Goal: Task Accomplishment & Management: Manage account settings

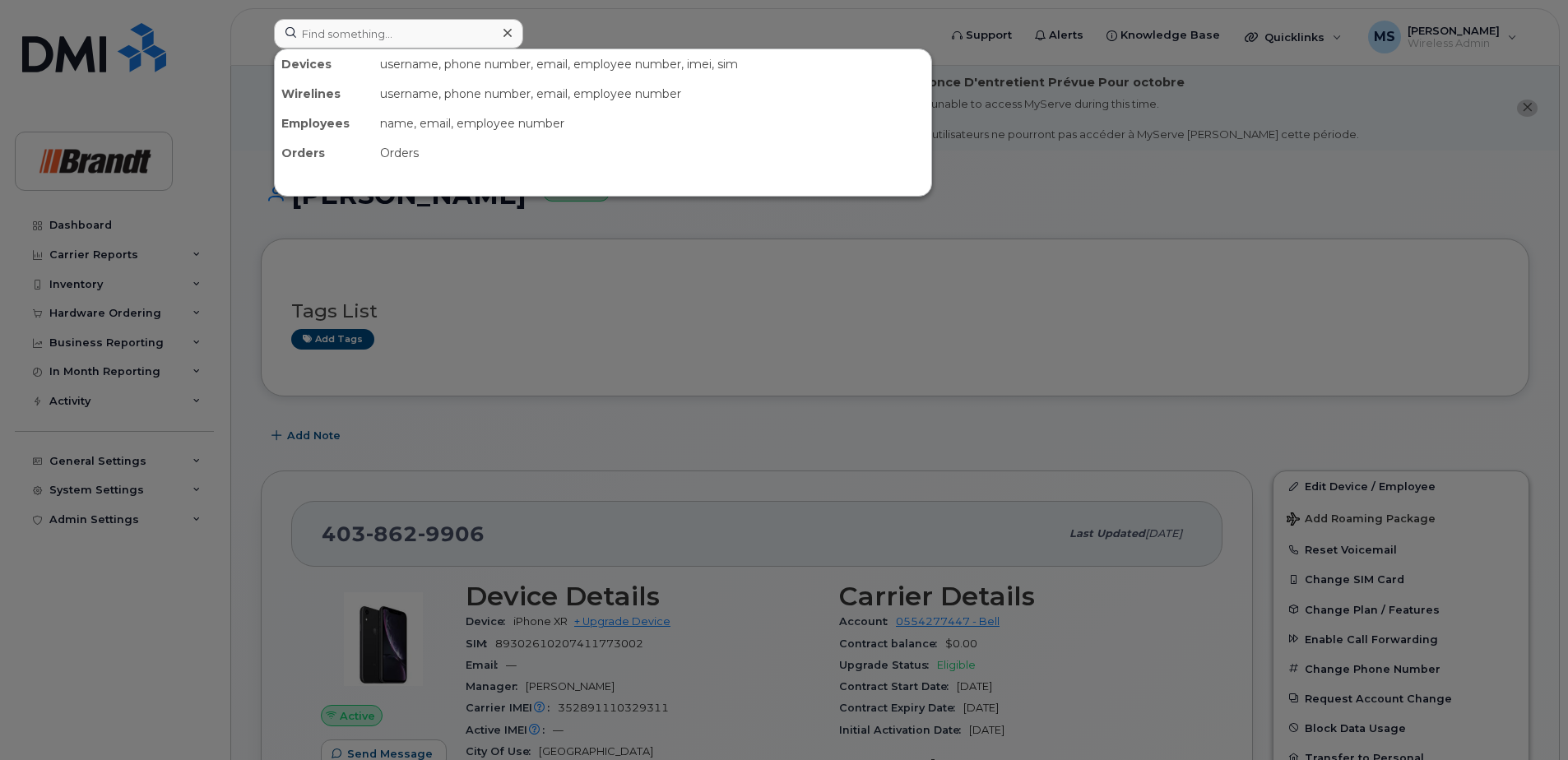
drag, startPoint x: 0, startPoint y: 0, endPoint x: 390, endPoint y: 34, distance: 391.5
click at [398, 22] on input at bounding box center [398, 34] width 249 height 30
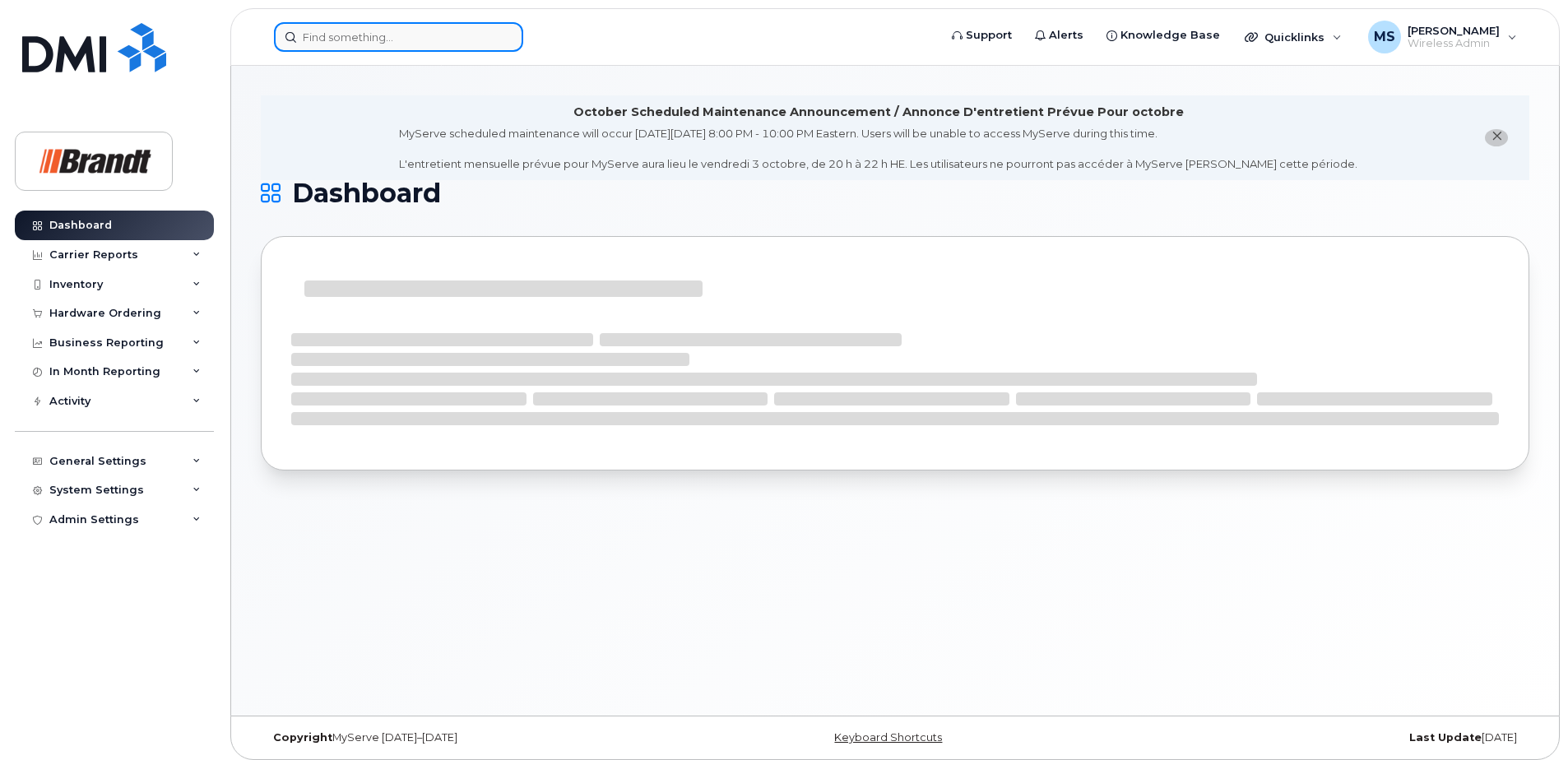
drag, startPoint x: 385, startPoint y: 20, endPoint x: 369, endPoint y: 46, distance: 30.5
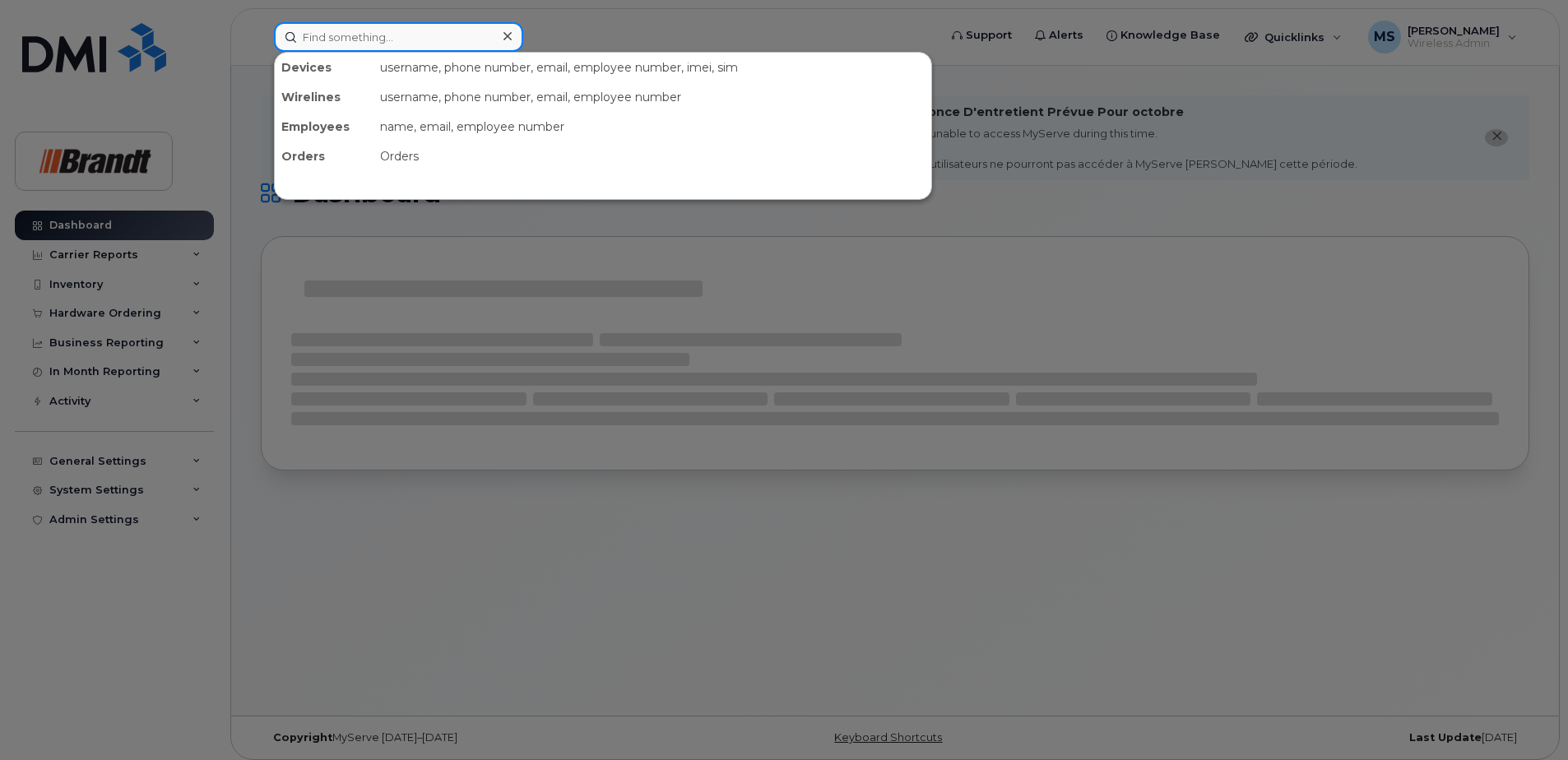
paste input "4035888420"
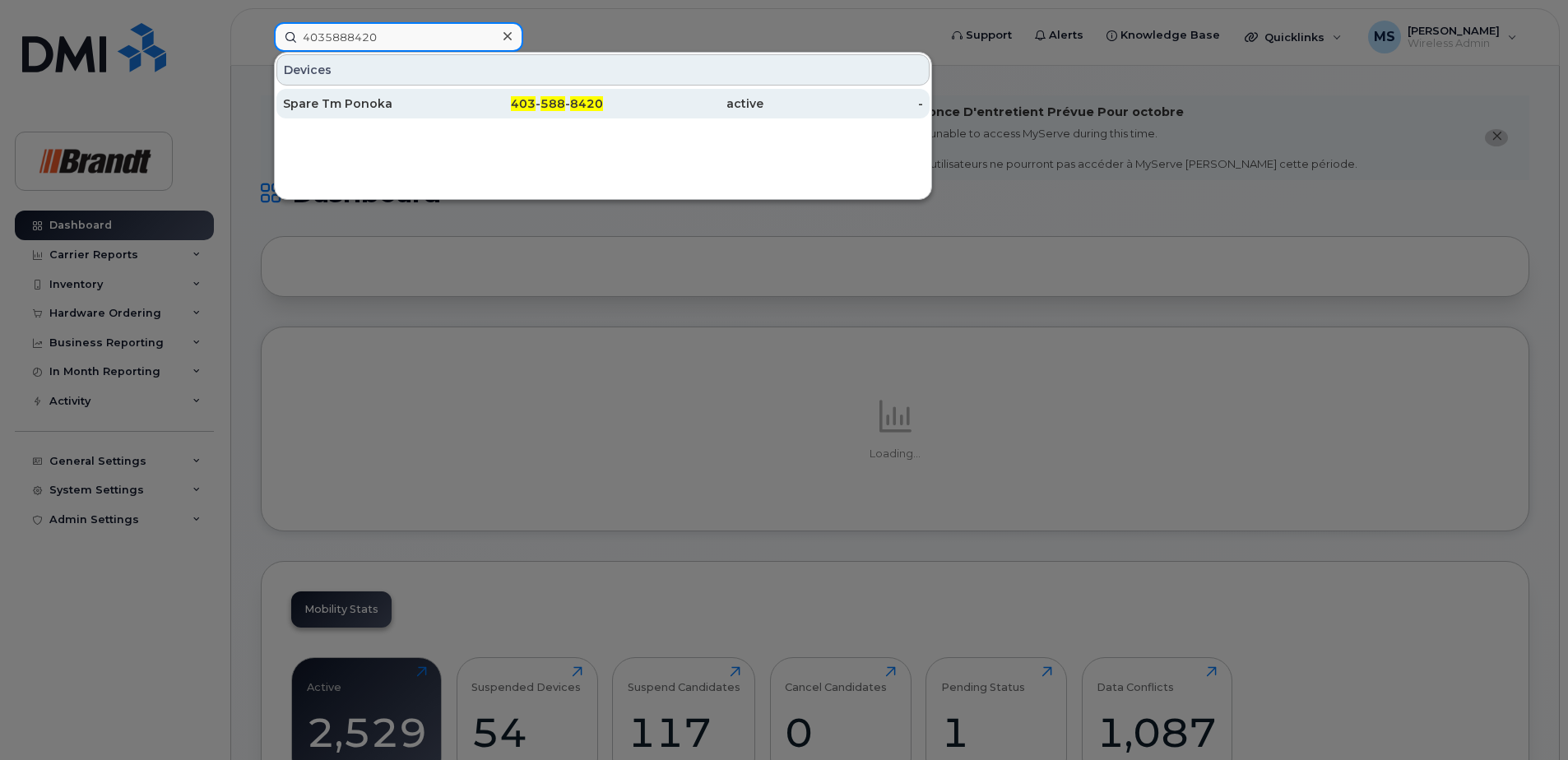
type input "4035888420"
click at [452, 102] on div "403 - 588 - 8420" at bounding box center [523, 103] width 160 height 16
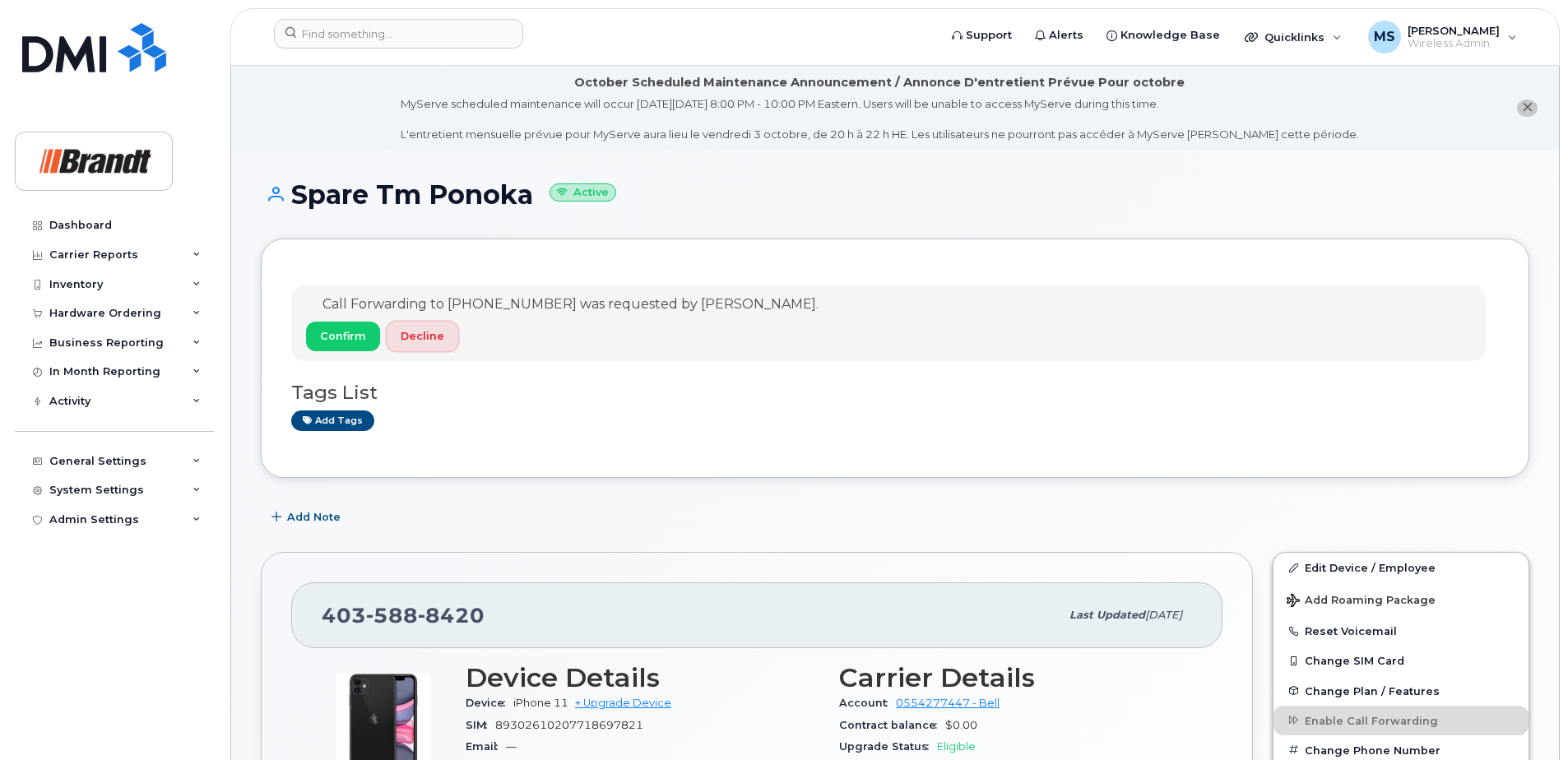
click at [414, 335] on span "Decline" at bounding box center [422, 335] width 43 height 15
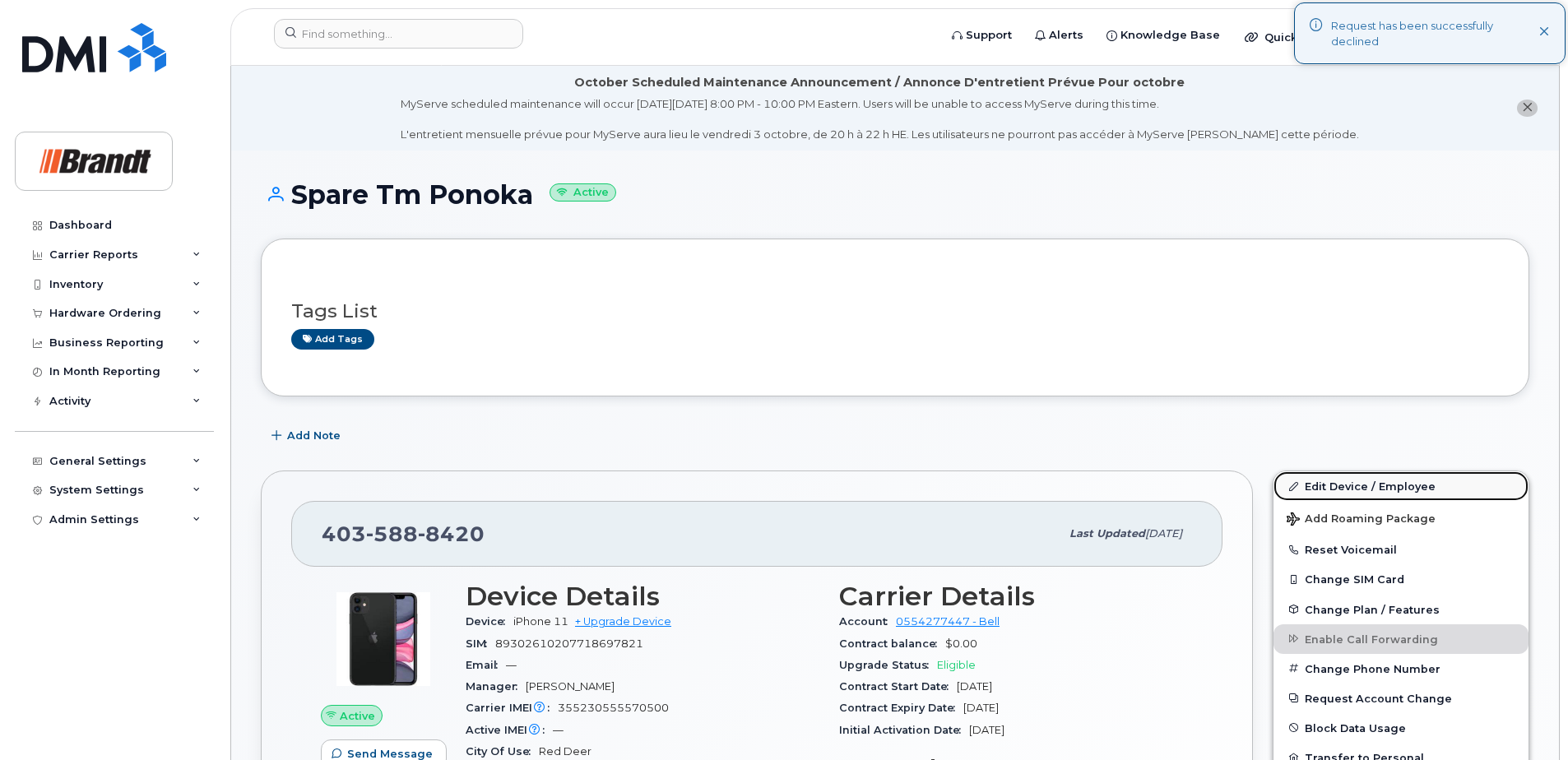
click at [1364, 495] on link "Edit Device / Employee" at bounding box center [1401, 486] width 255 height 30
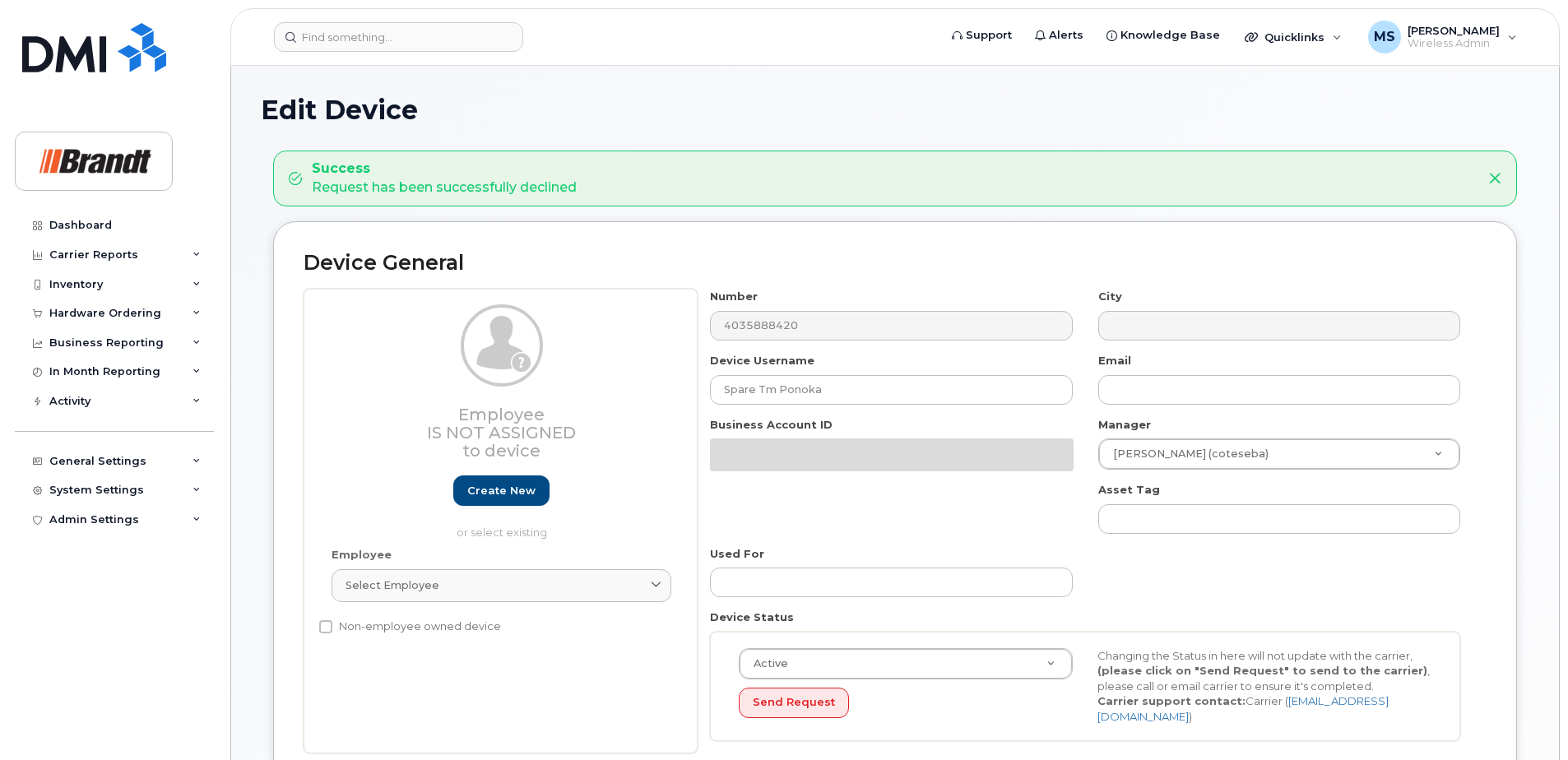
select select "34499227"
select select "35155014"
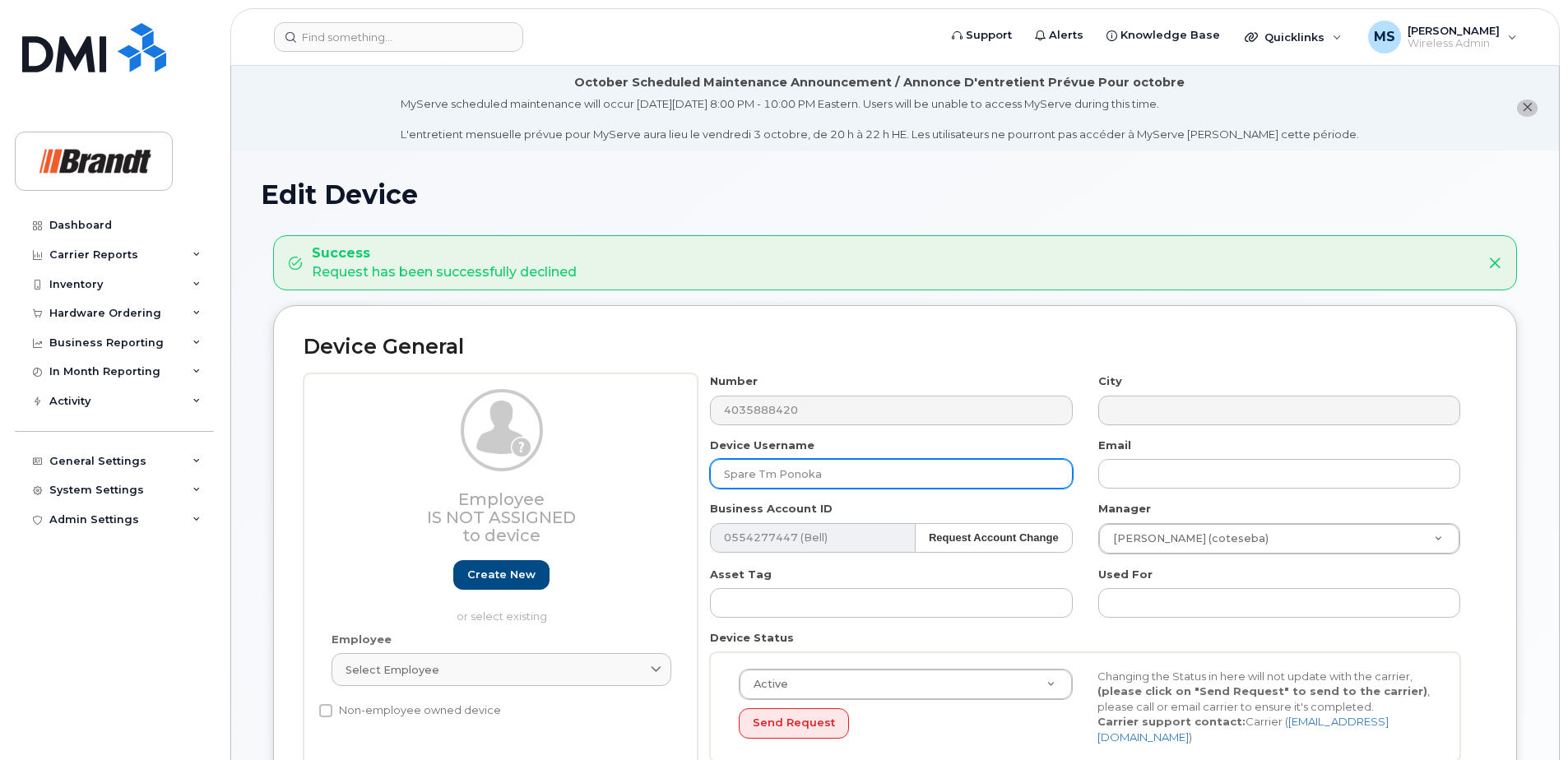
click at [834, 467] on input "Spare Tm Ponoka" at bounding box center [891, 474] width 362 height 30
drag, startPoint x: 837, startPoint y: 470, endPoint x: 542, endPoint y: 476, distance: 295.1
click at [542, 476] on div "Employee Is not assigned to device Create new or select existing Employee Selec…" at bounding box center [895, 573] width 1183 height 400
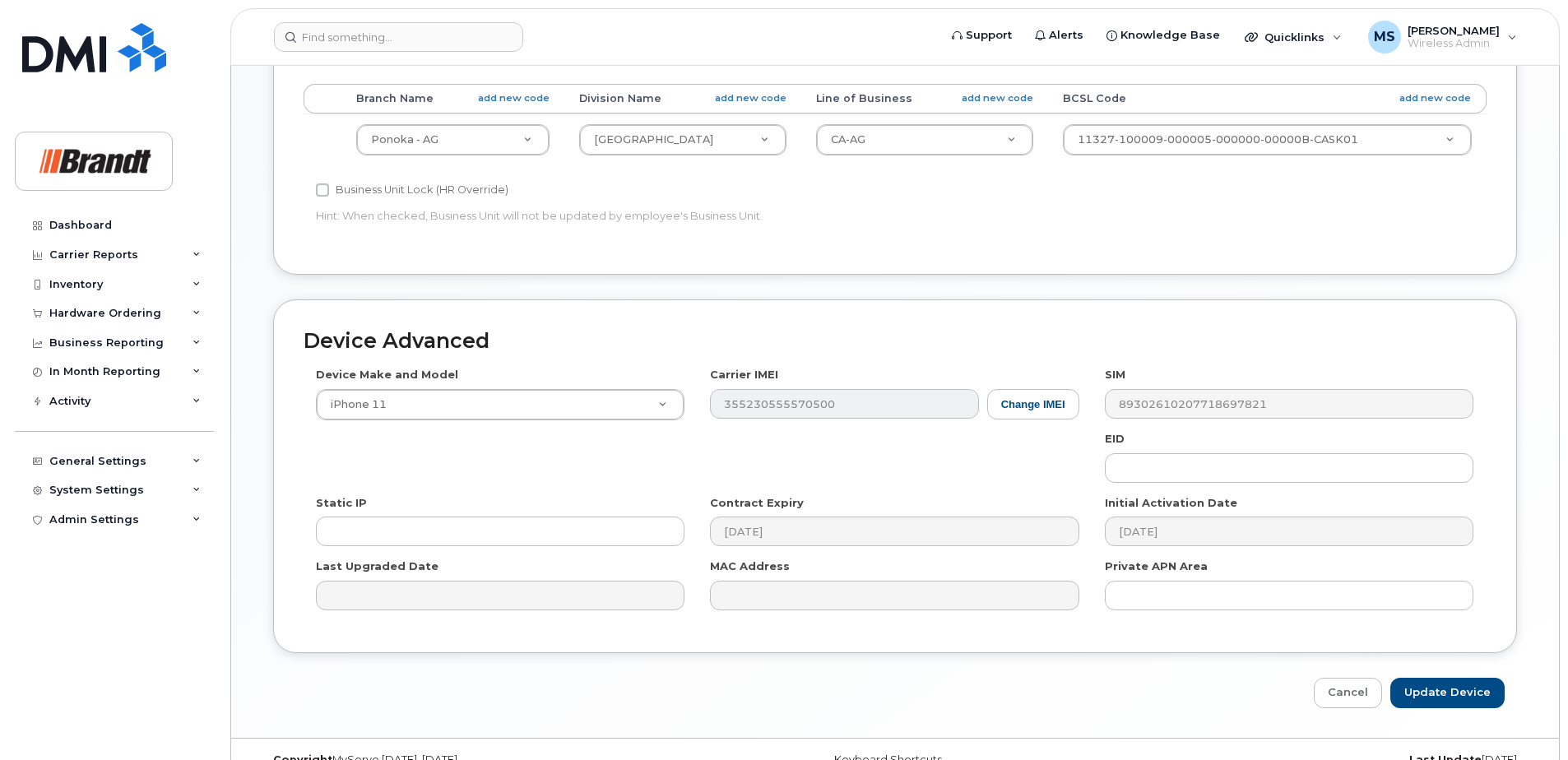
scroll to position [836, 0]
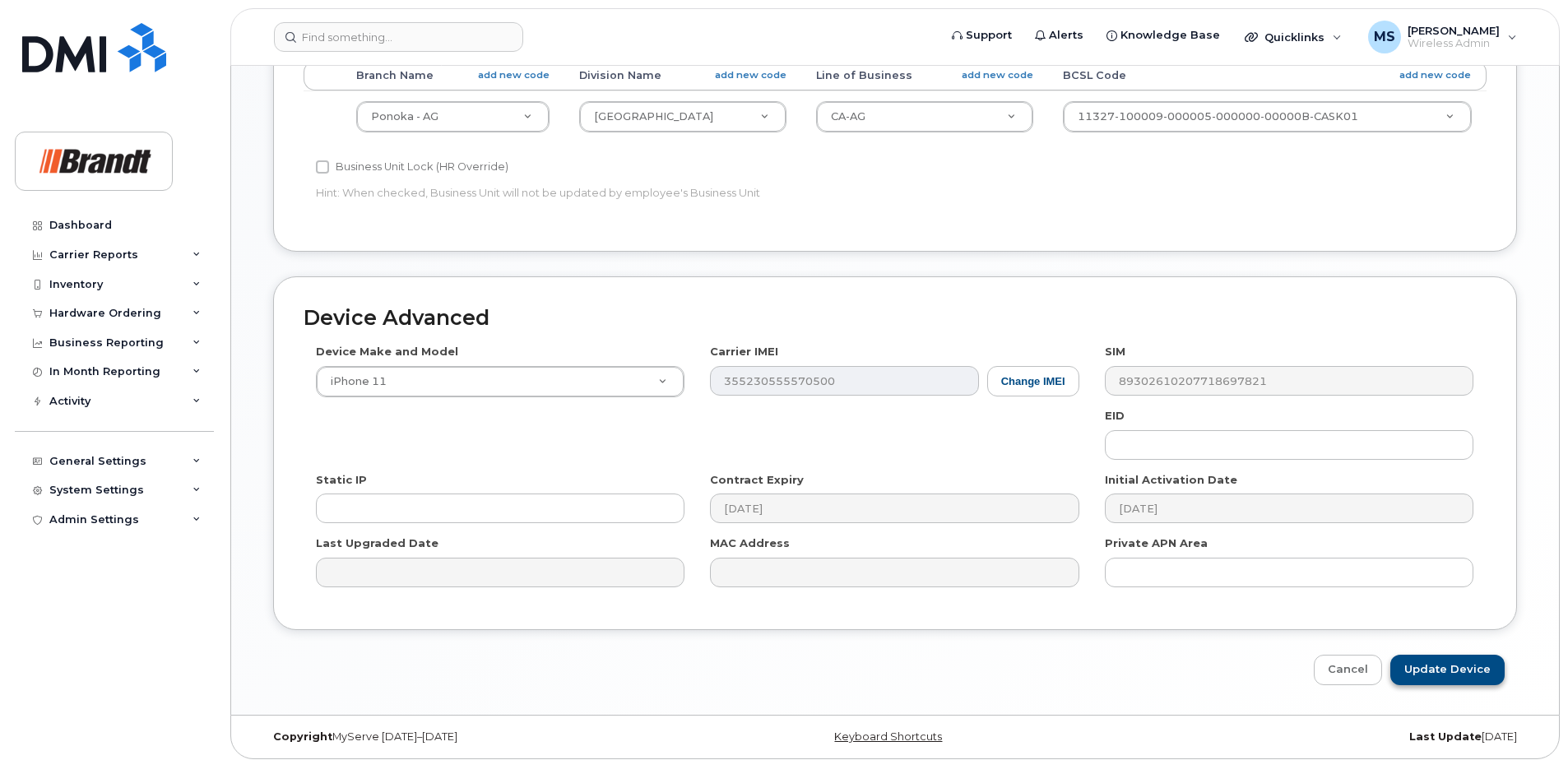
type input "Tieg Fleming"
click at [1446, 660] on input "Update Device" at bounding box center [1448, 670] width 114 height 31
type input "Saving..."
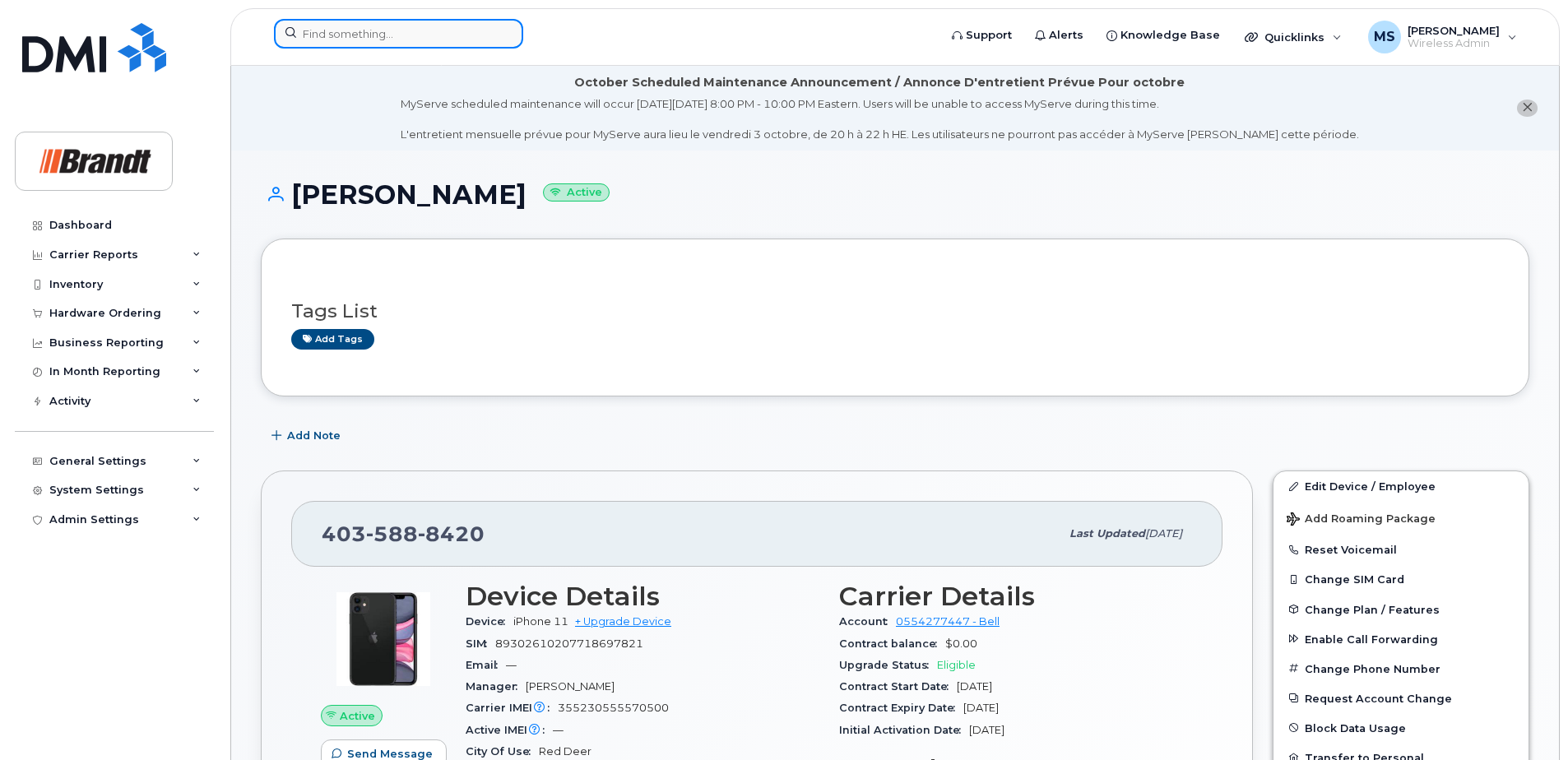
click at [463, 41] on input at bounding box center [398, 34] width 249 height 30
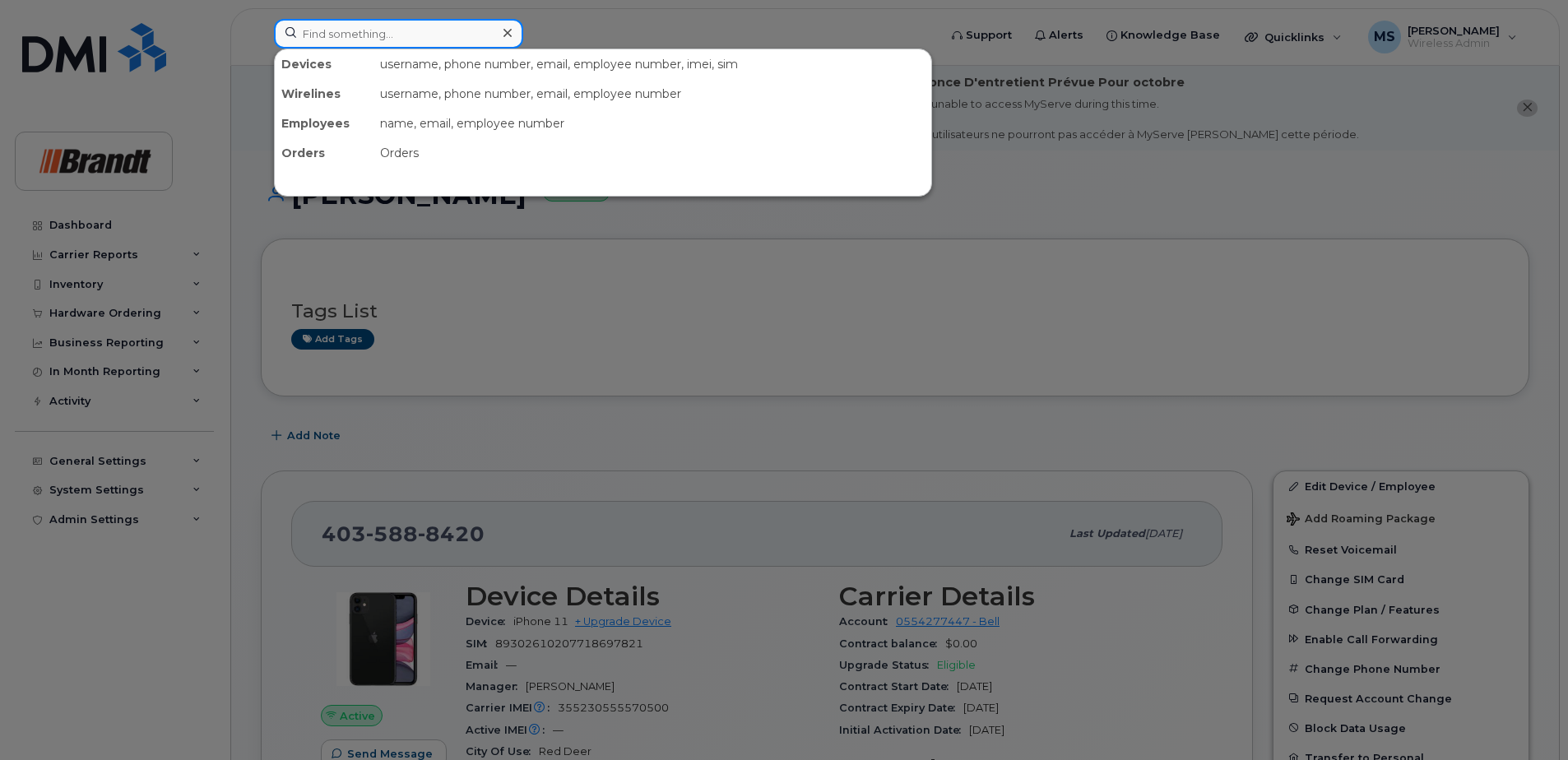
paste input "5143463560"
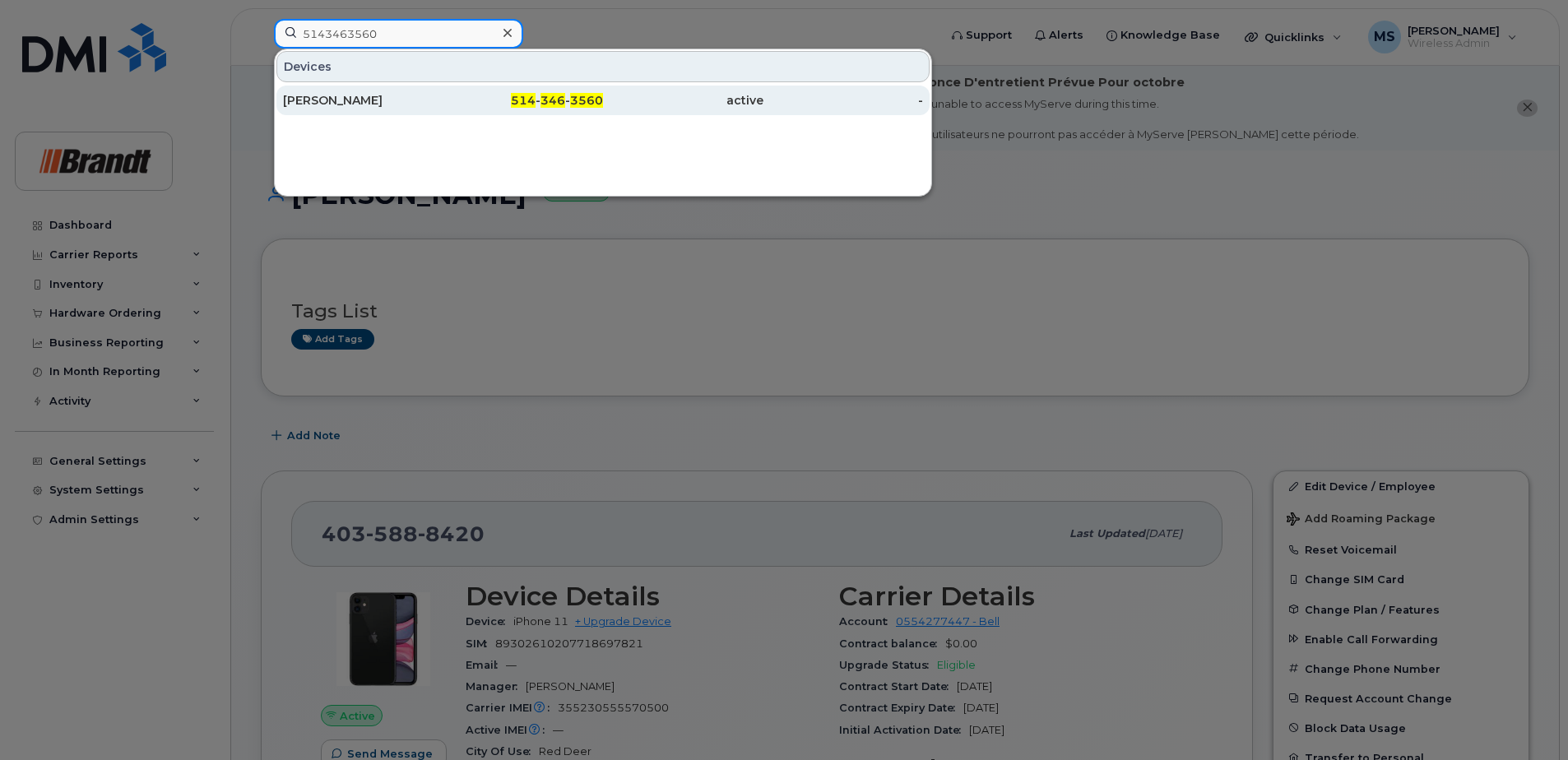
type input "5143463560"
click at [489, 96] on div "514 - 346 - 3560" at bounding box center [523, 101] width 160 height 16
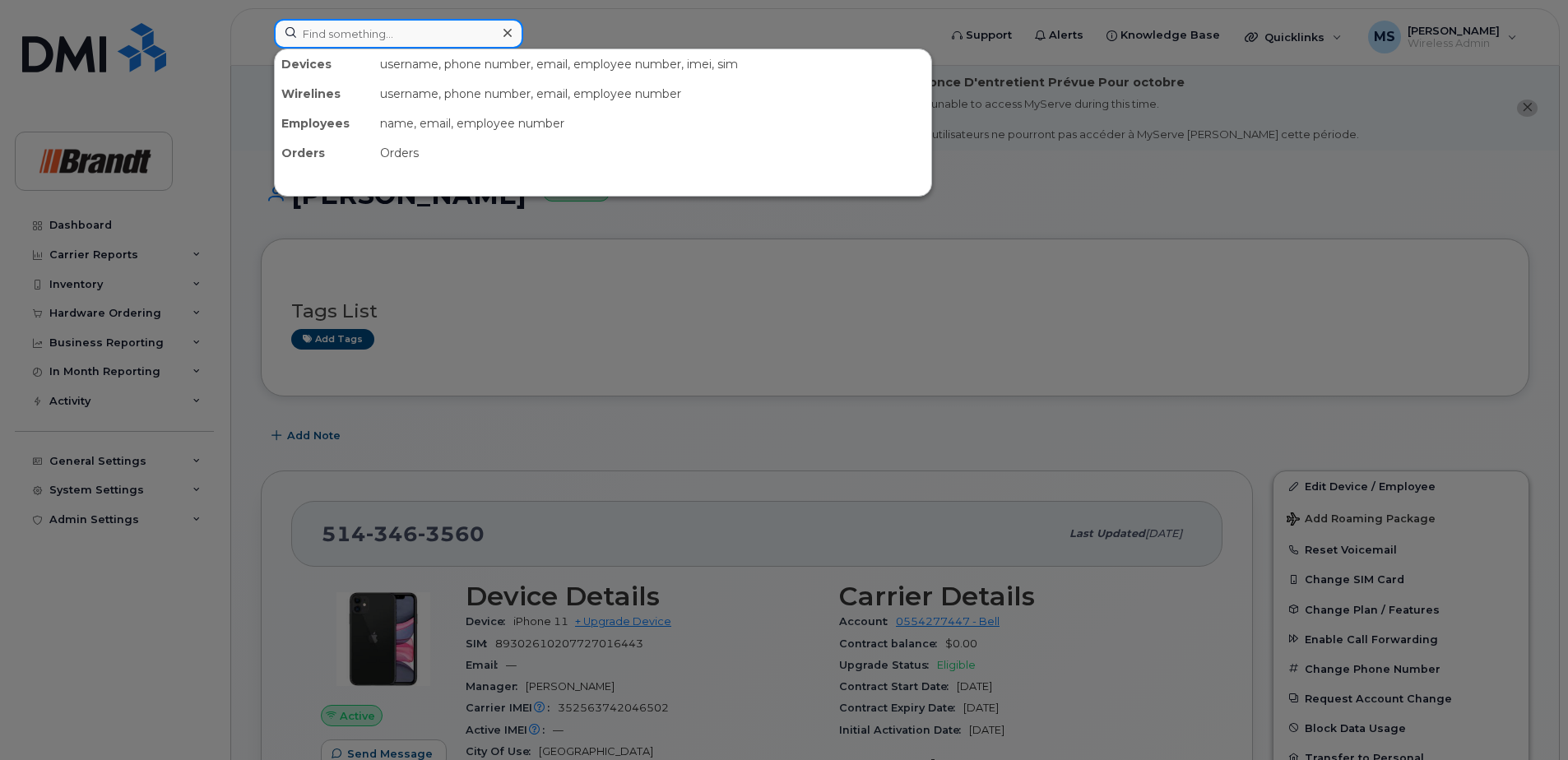
paste input "3065526765"
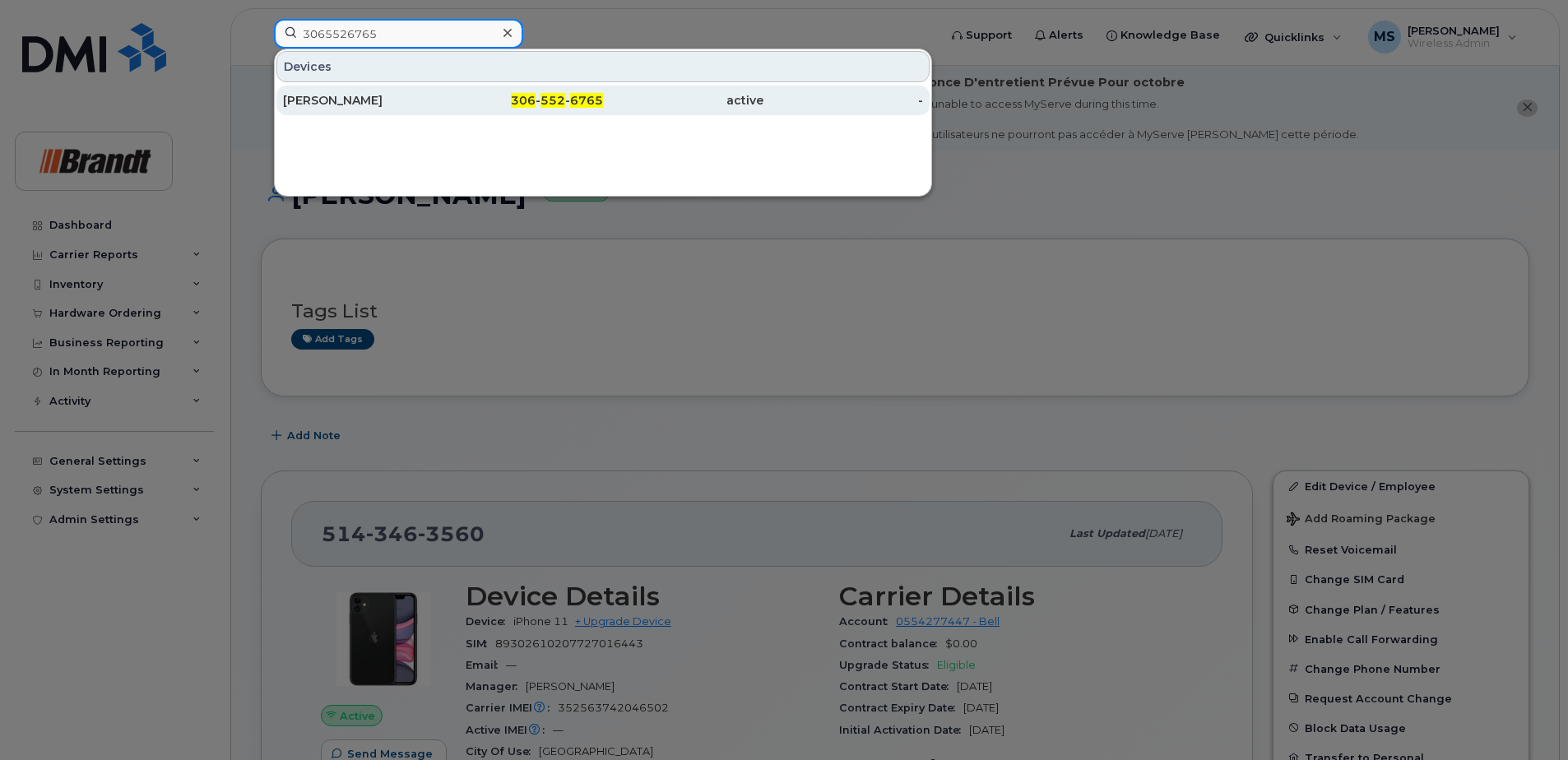
type input "3065526765"
drag, startPoint x: 494, startPoint y: 98, endPoint x: 563, endPoint y: 91, distance: 69.4
click at [494, 98] on div "306 - 552 - 6765" at bounding box center [523, 101] width 160 height 16
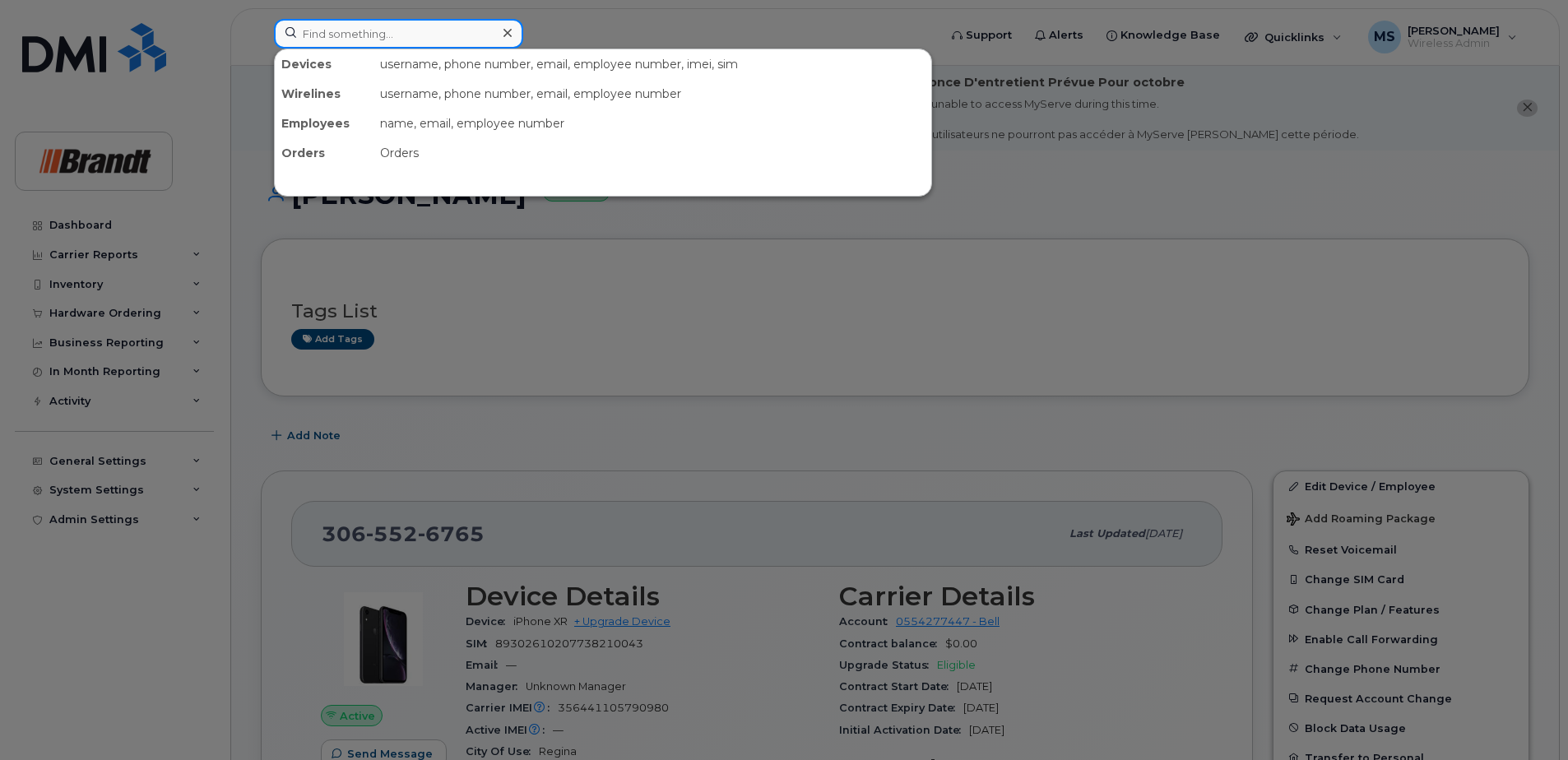
paste input "7054774005"
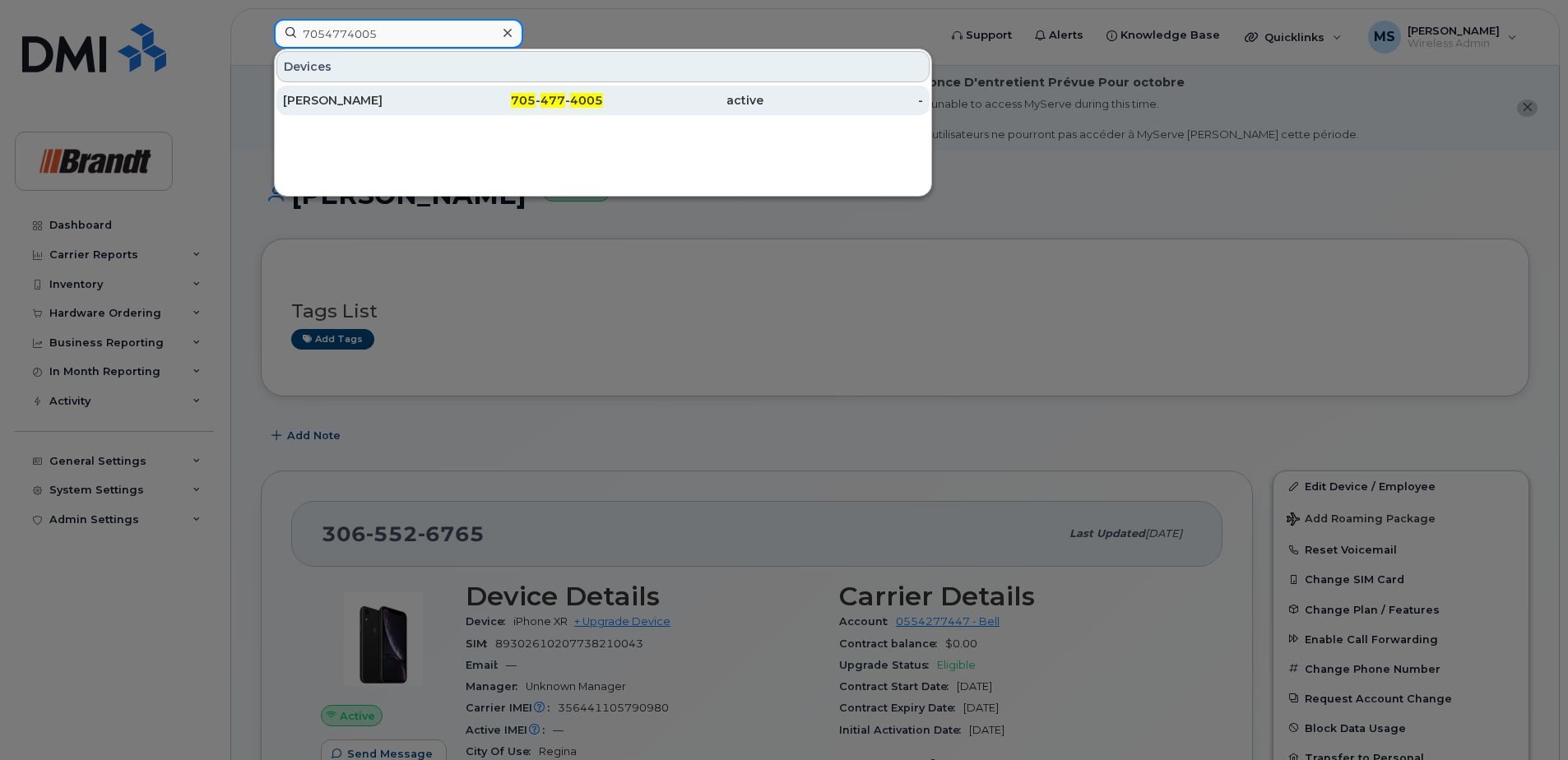
type input "7054774005"
click at [595, 111] on div "705 - 477 - 4005" at bounding box center [523, 100] width 160 height 30
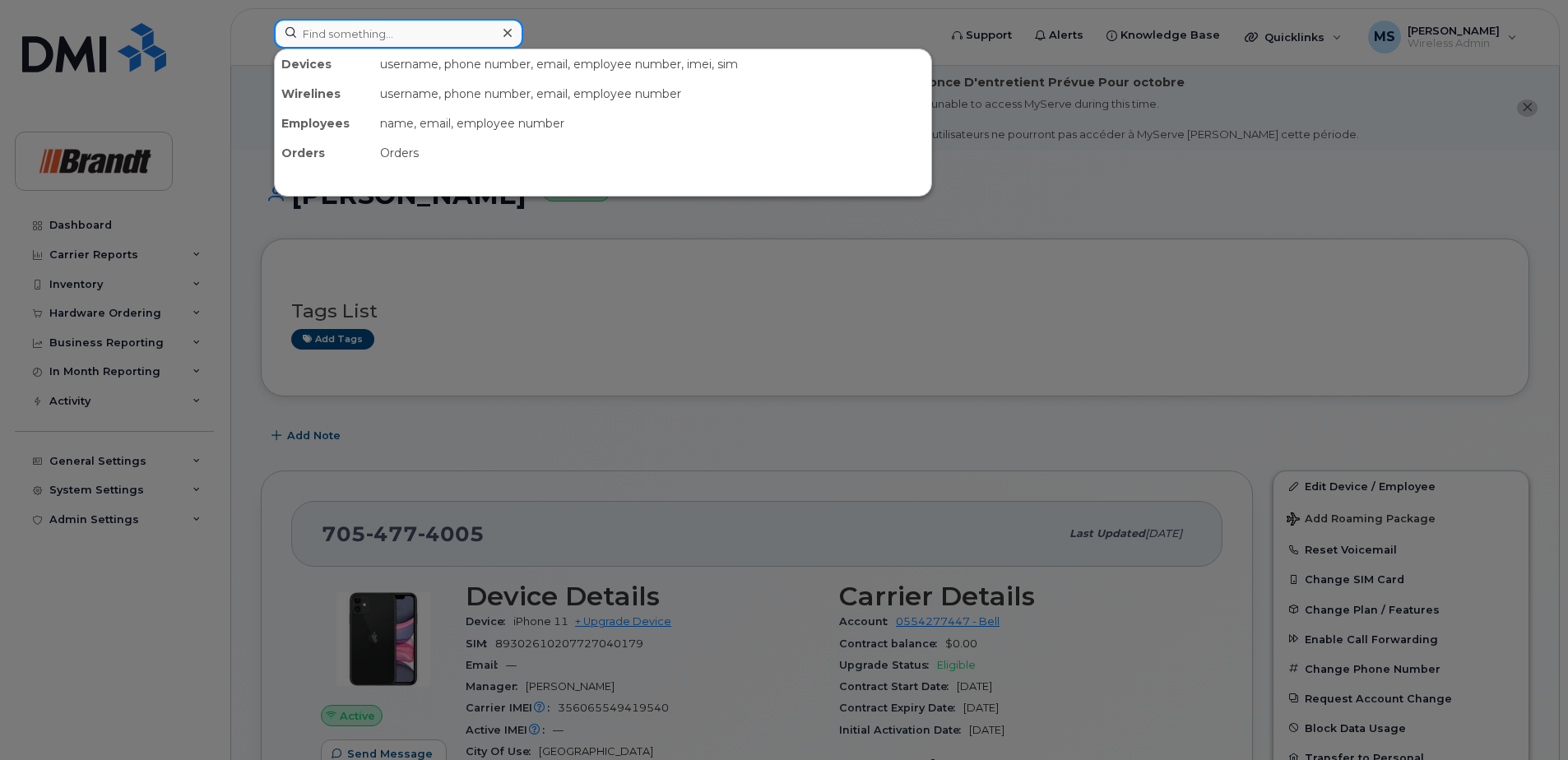
click at [339, 42] on input at bounding box center [398, 34] width 249 height 30
paste input "5879860292"
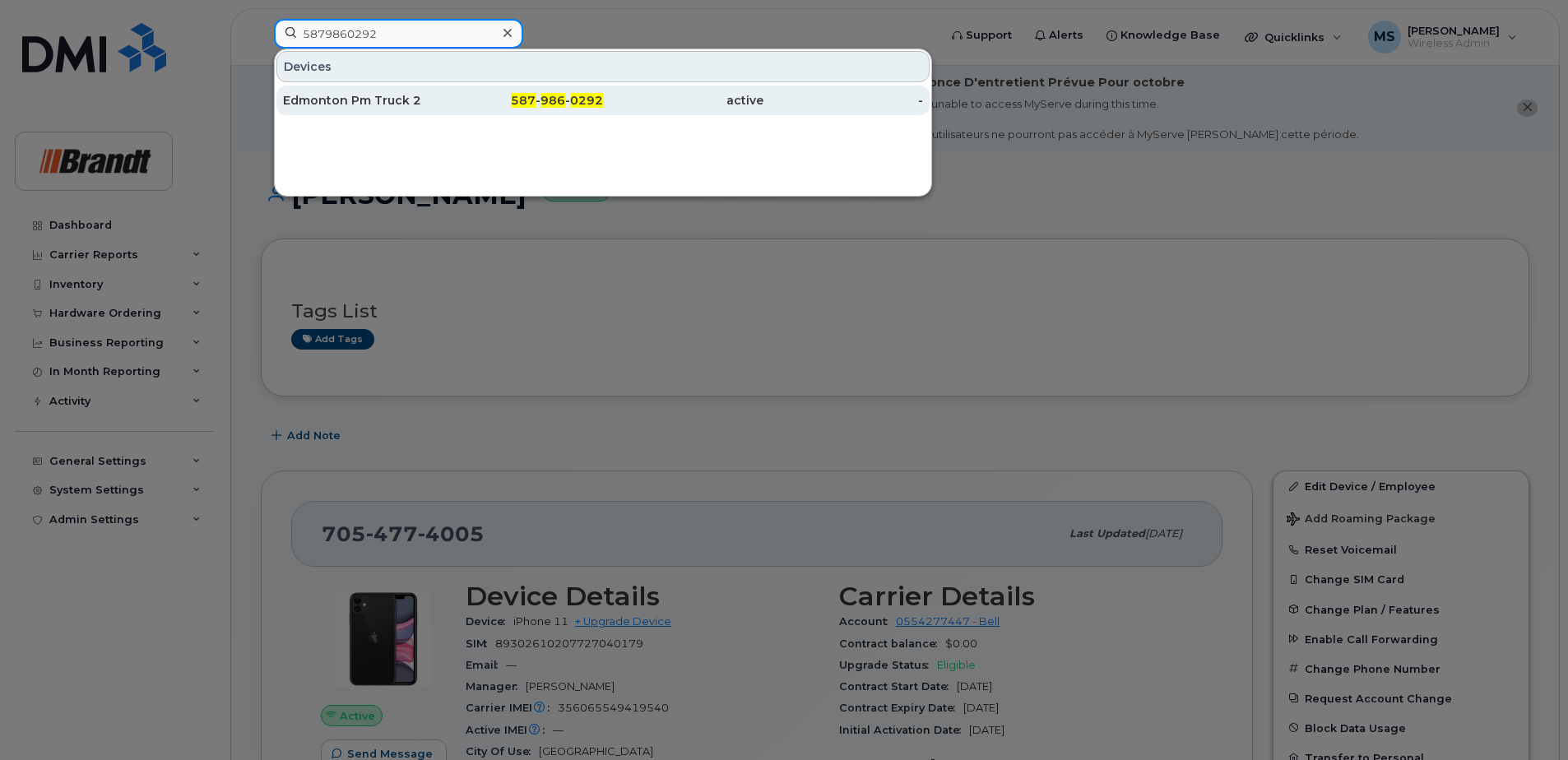
type input "5879860292"
click at [524, 107] on span "587" at bounding box center [523, 101] width 24 height 14
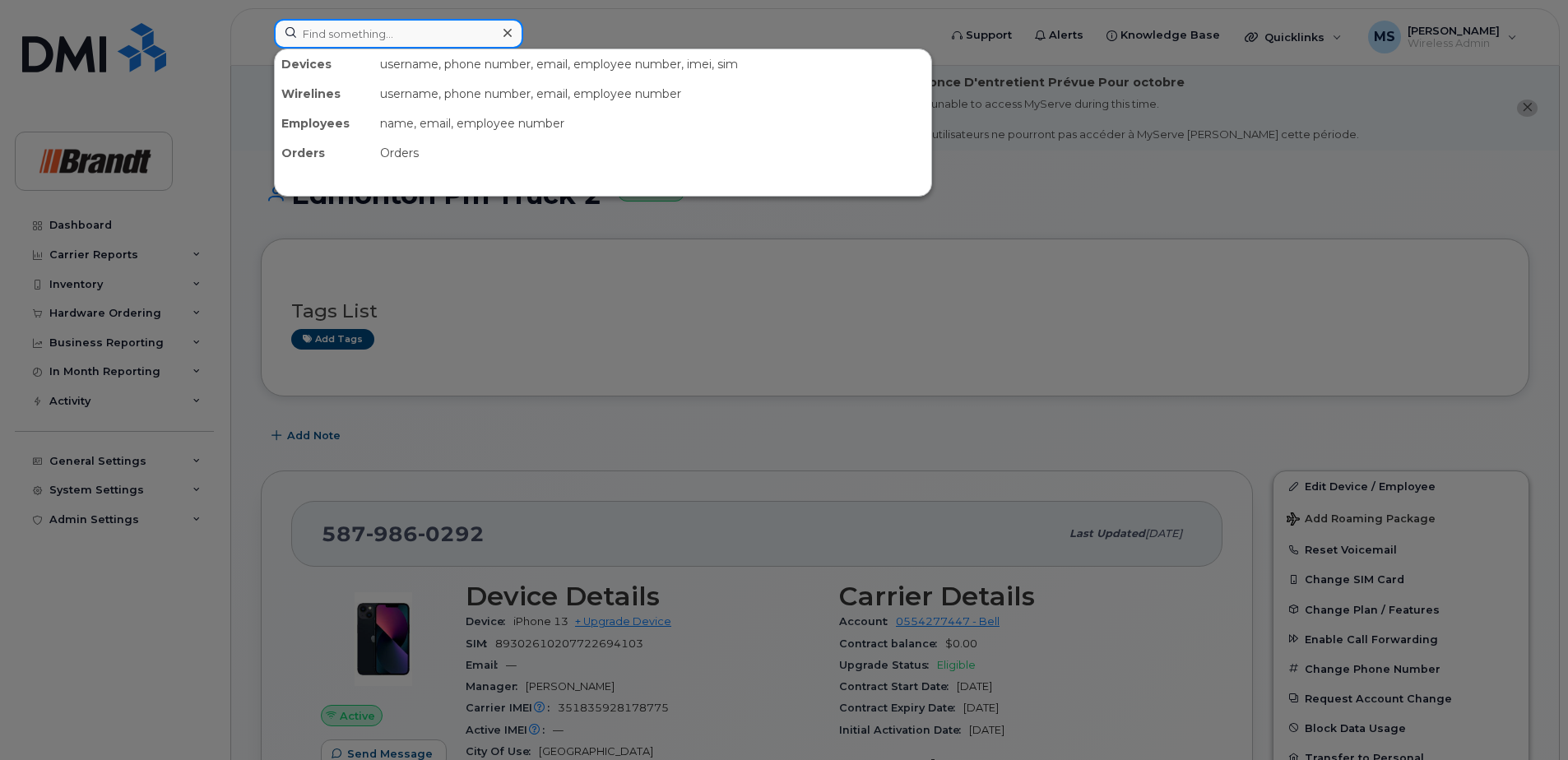
click at [395, 44] on input at bounding box center [398, 34] width 249 height 30
paste input "6472085125"
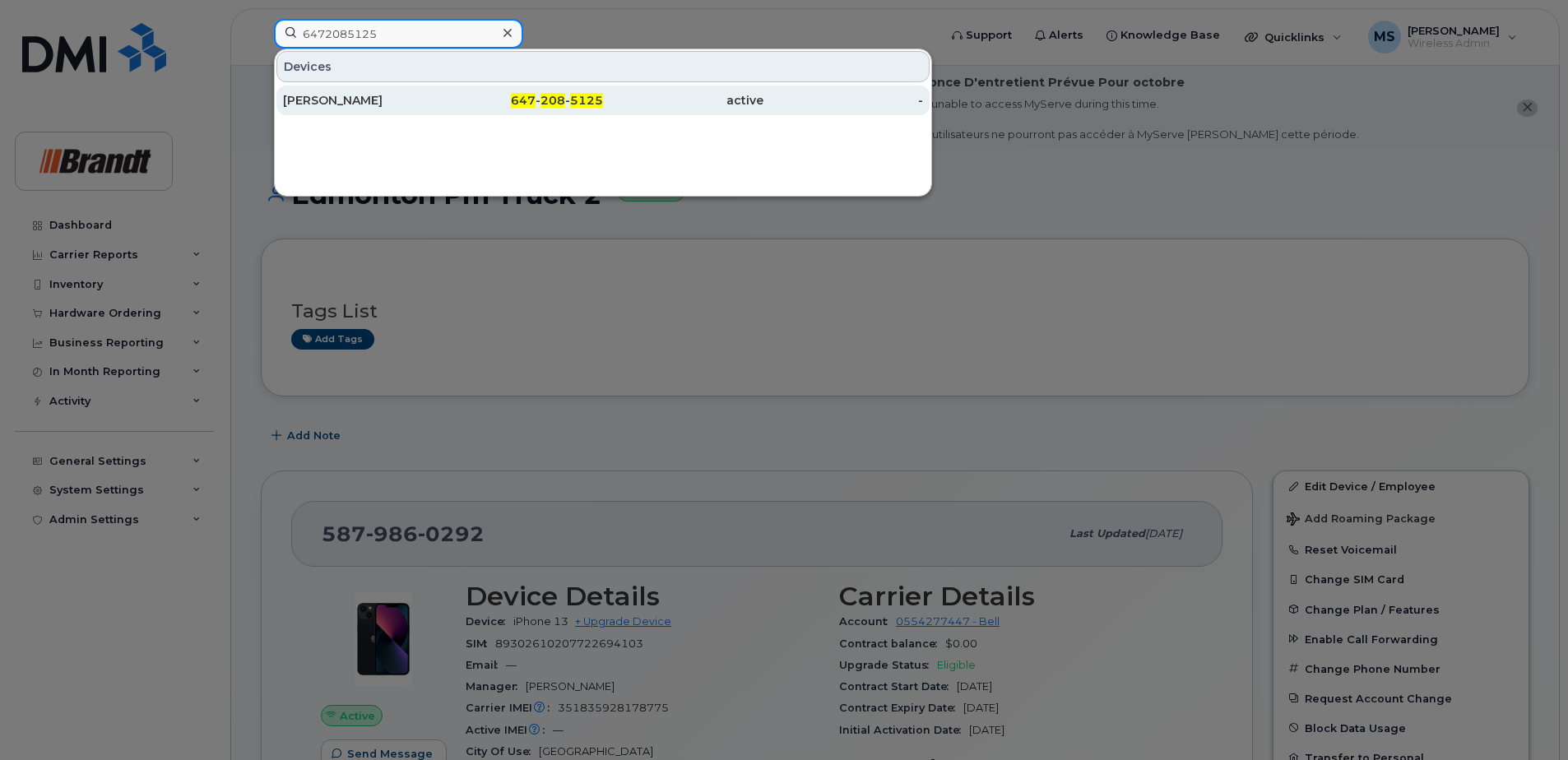
type input "6472085125"
click at [353, 99] on div "Tyler Koch" at bounding box center [362, 101] width 160 height 16
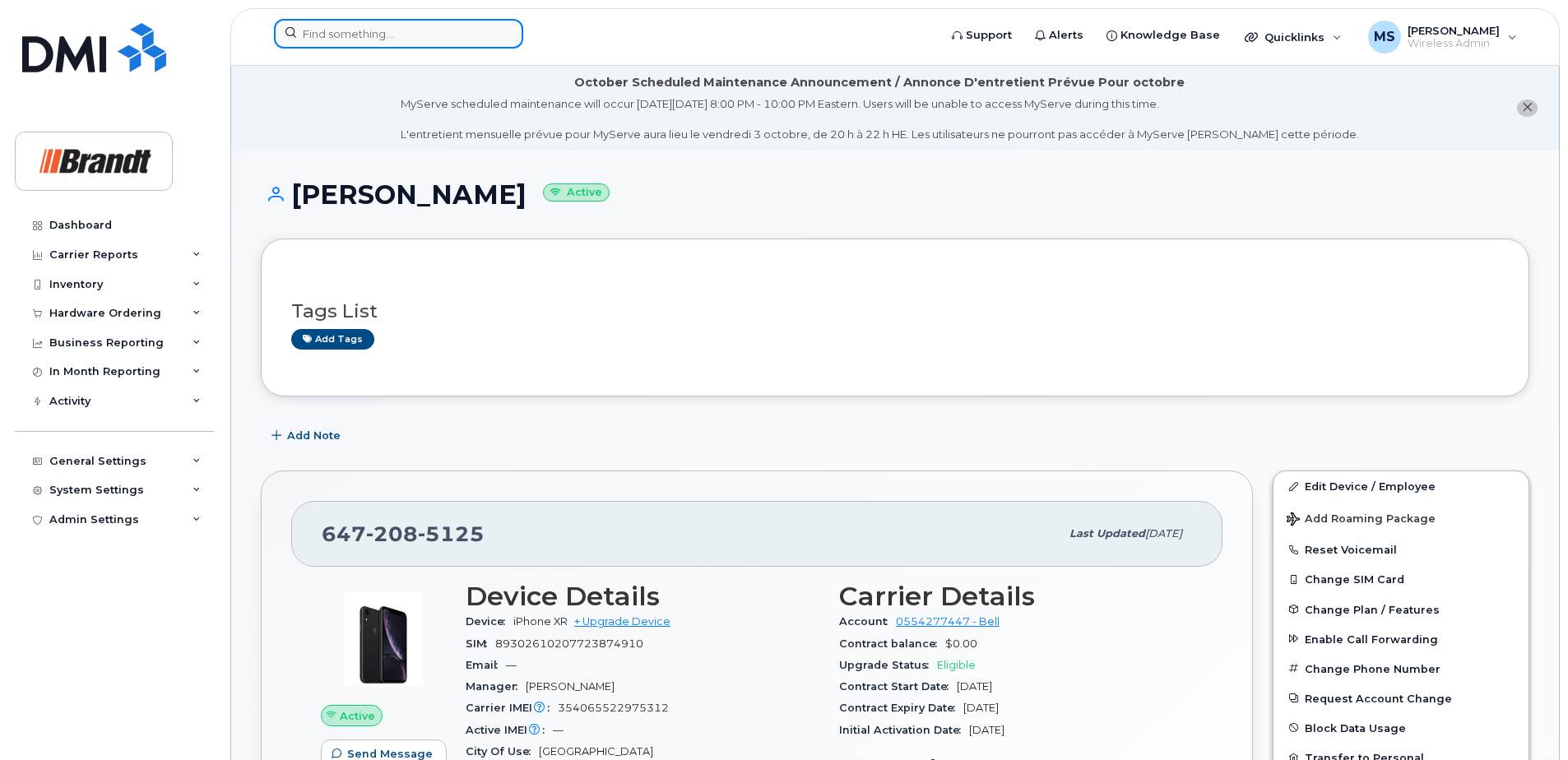
click at [359, 41] on input at bounding box center [398, 34] width 249 height 30
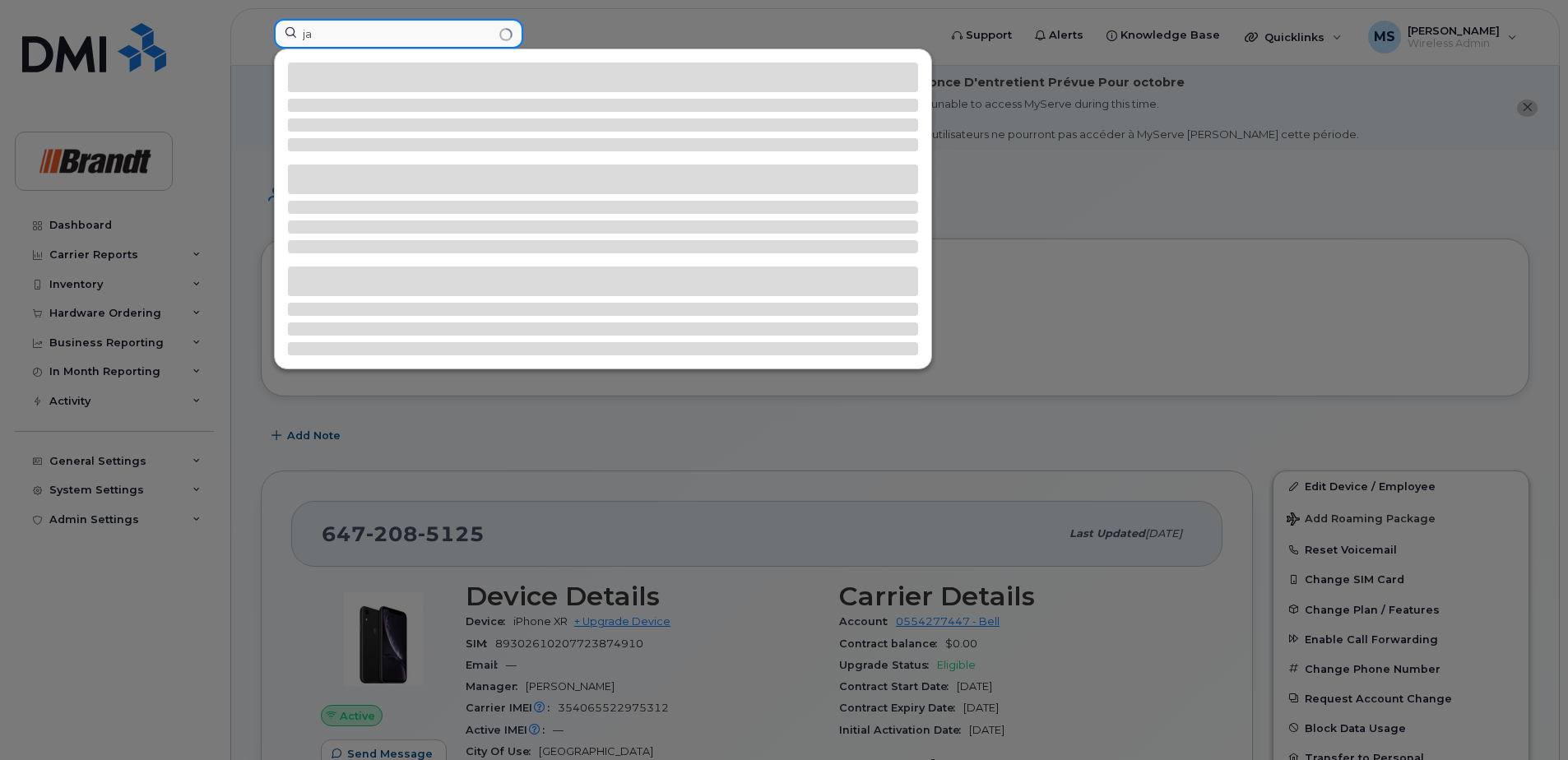
type input "j"
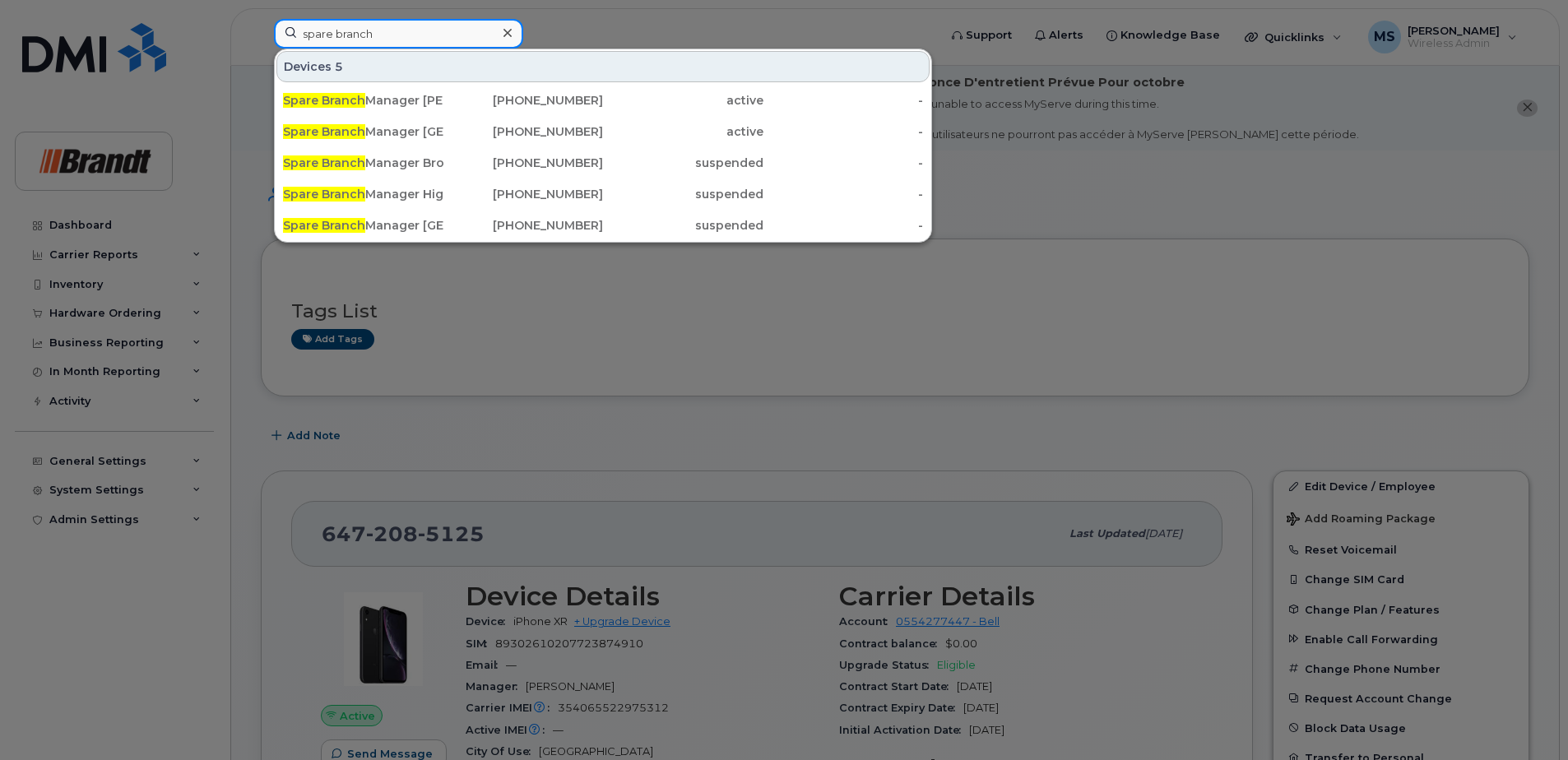
drag, startPoint x: 425, startPoint y: 35, endPoint x: 0, endPoint y: 71, distance: 426.5
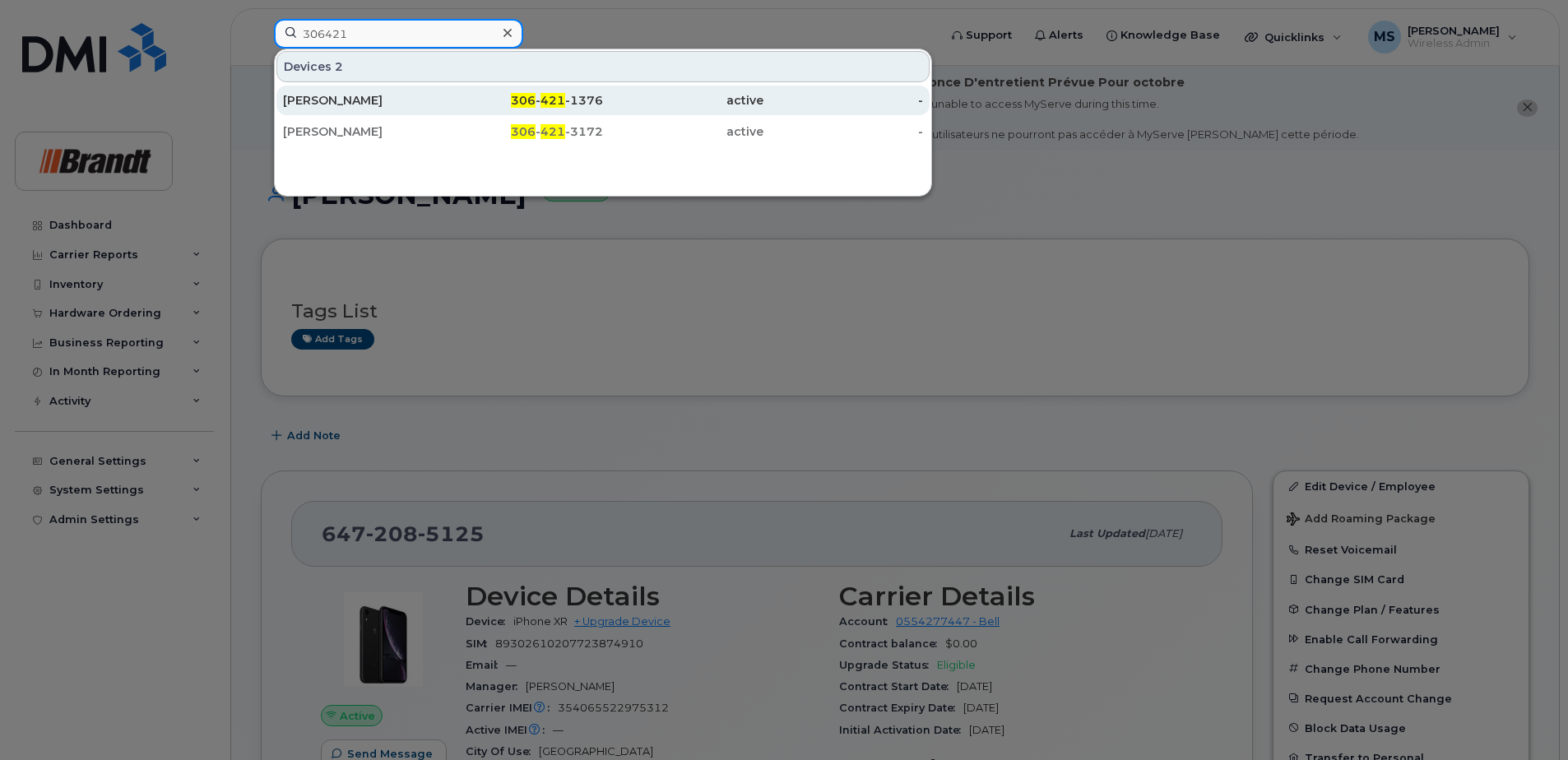
type input "306421"
click at [535, 103] on span "306" at bounding box center [523, 101] width 24 height 14
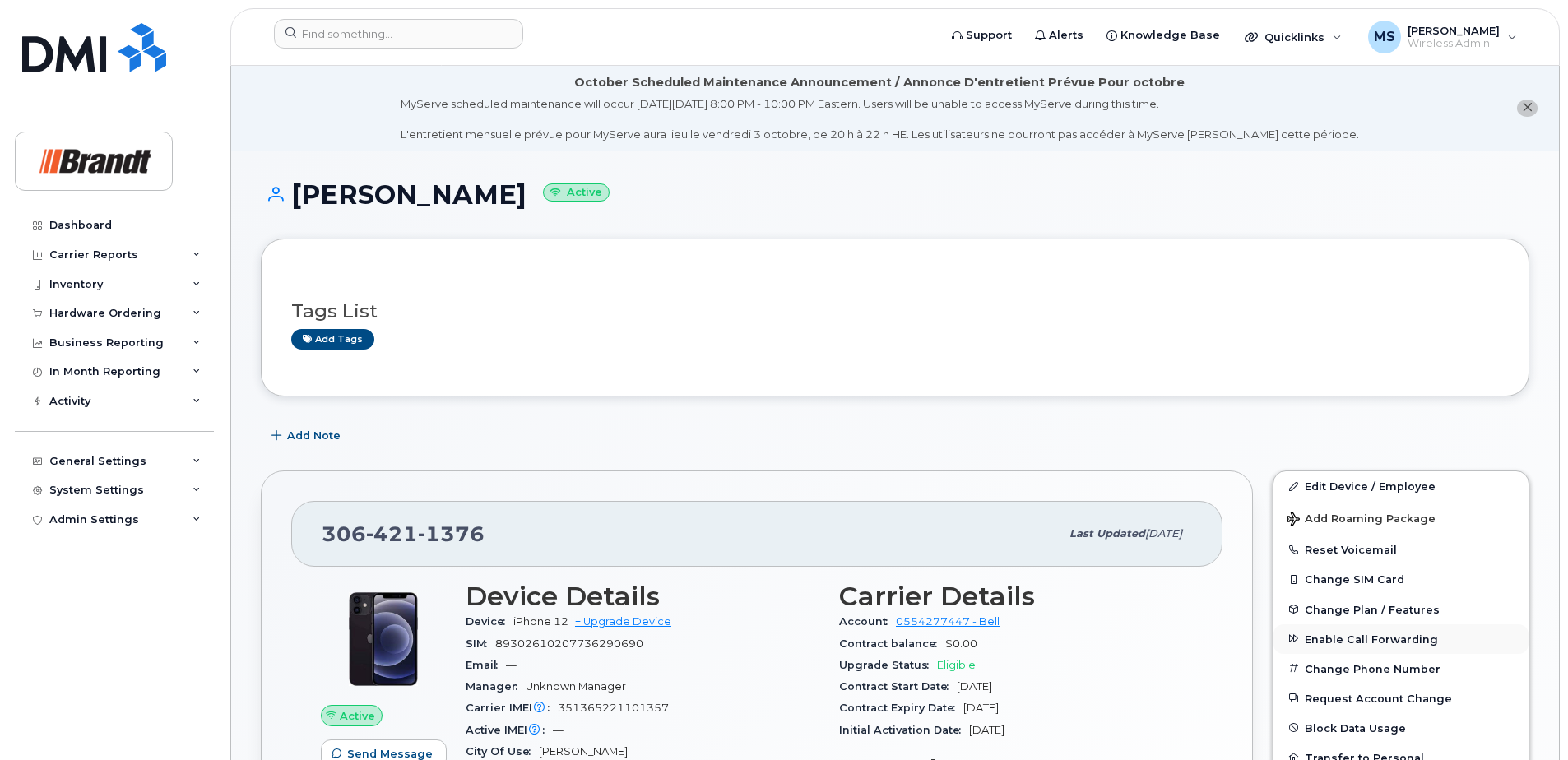
click at [1367, 644] on span "Enable Call Forwarding" at bounding box center [1371, 639] width 133 height 13
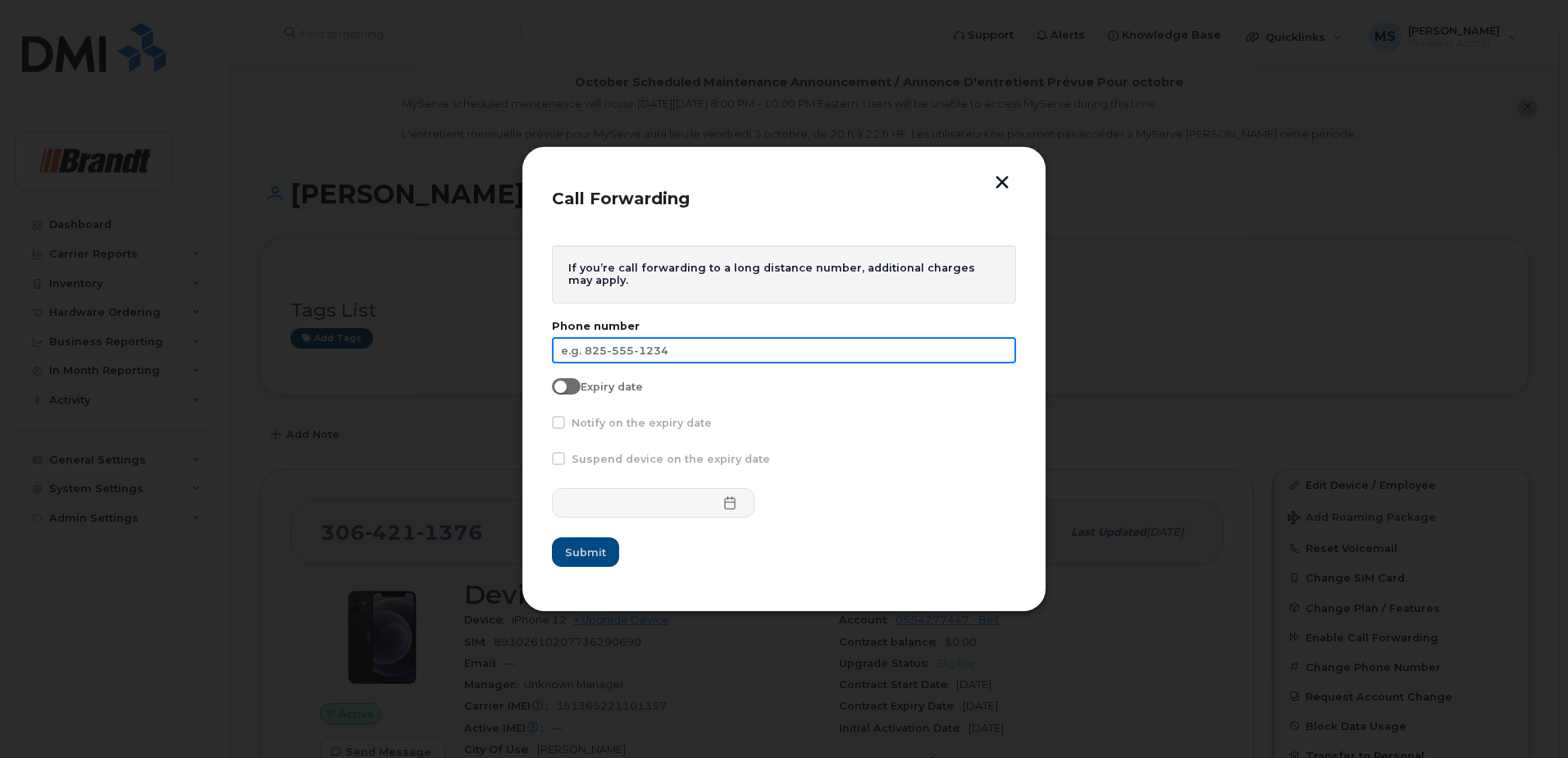
click at [687, 345] on input "text" at bounding box center [784, 350] width 464 height 26
type input "306-510-2930"
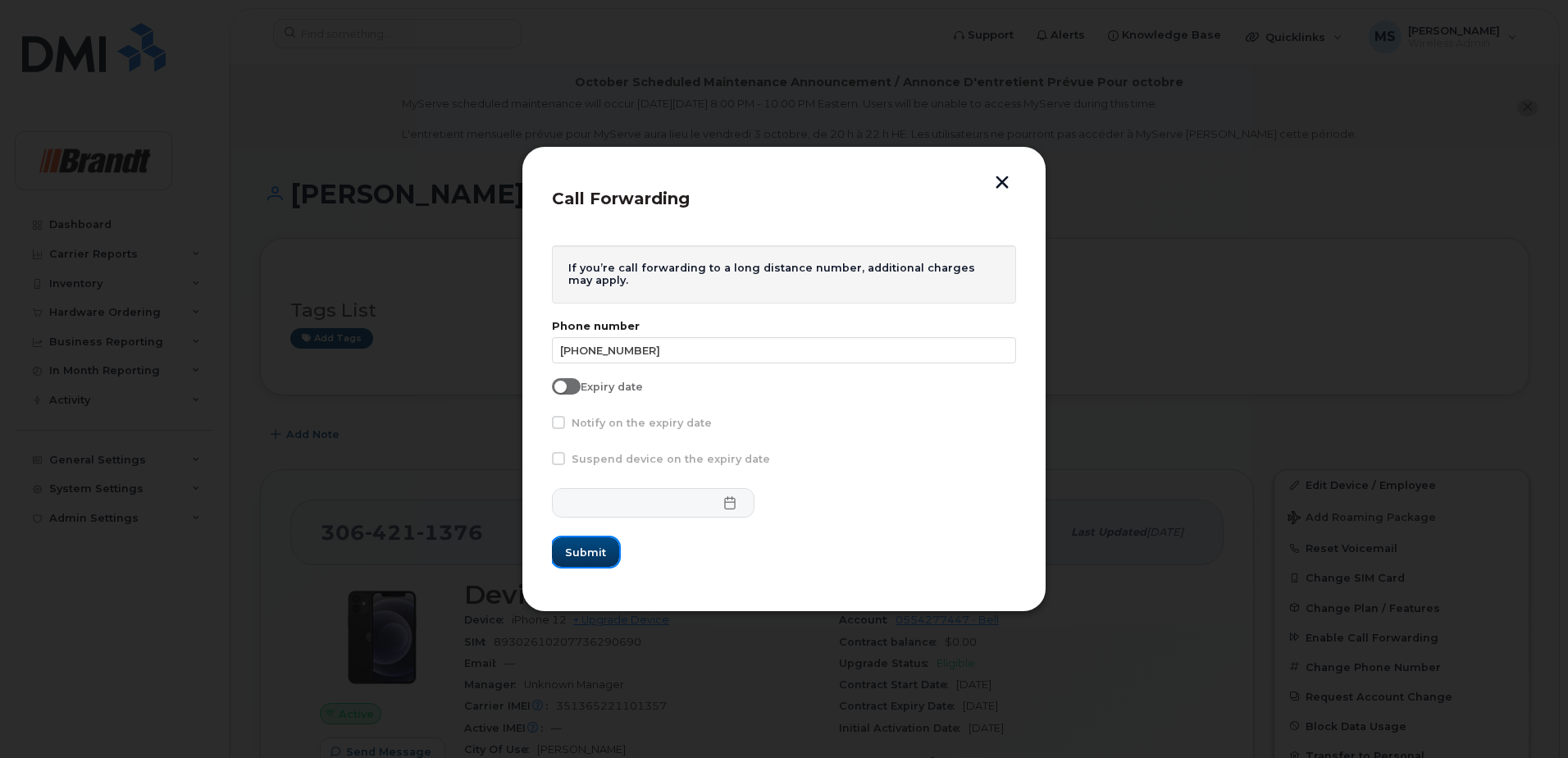
click at [603, 557] on span "Submit" at bounding box center [585, 552] width 41 height 15
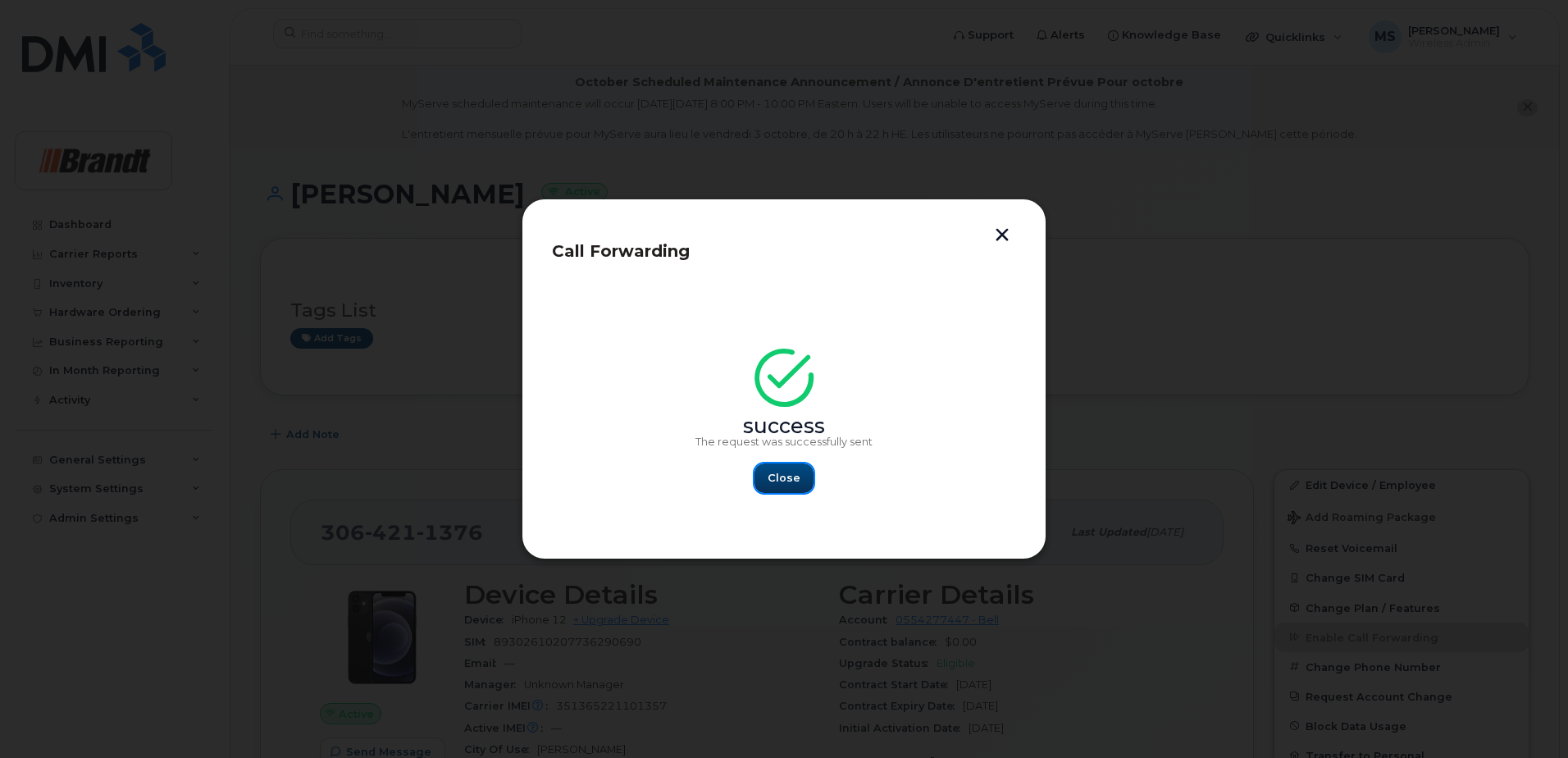
click at [802, 481] on button "Close" at bounding box center [783, 478] width 59 height 30
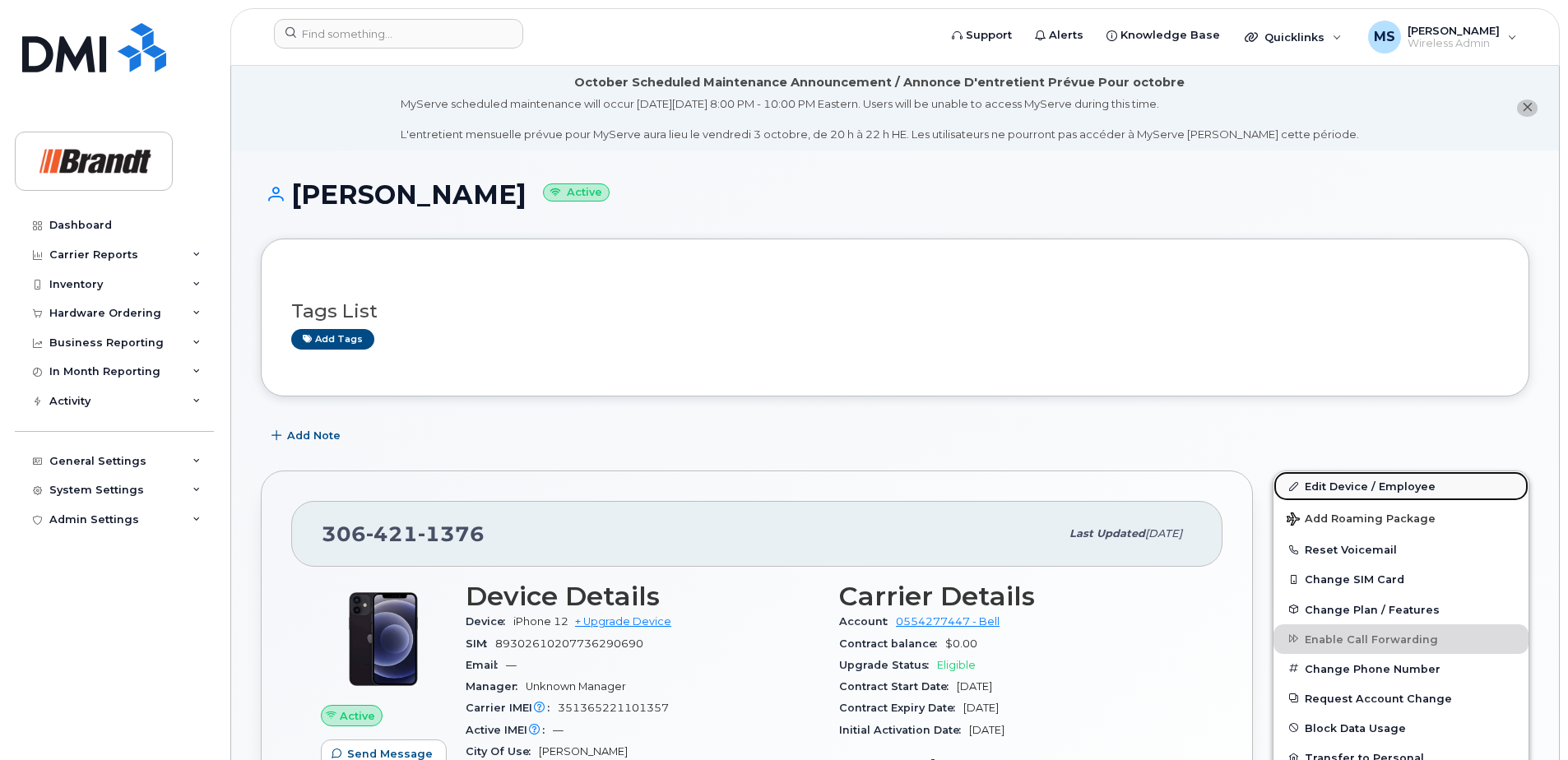
click at [1366, 490] on link "Edit Device / Employee" at bounding box center [1401, 486] width 255 height 30
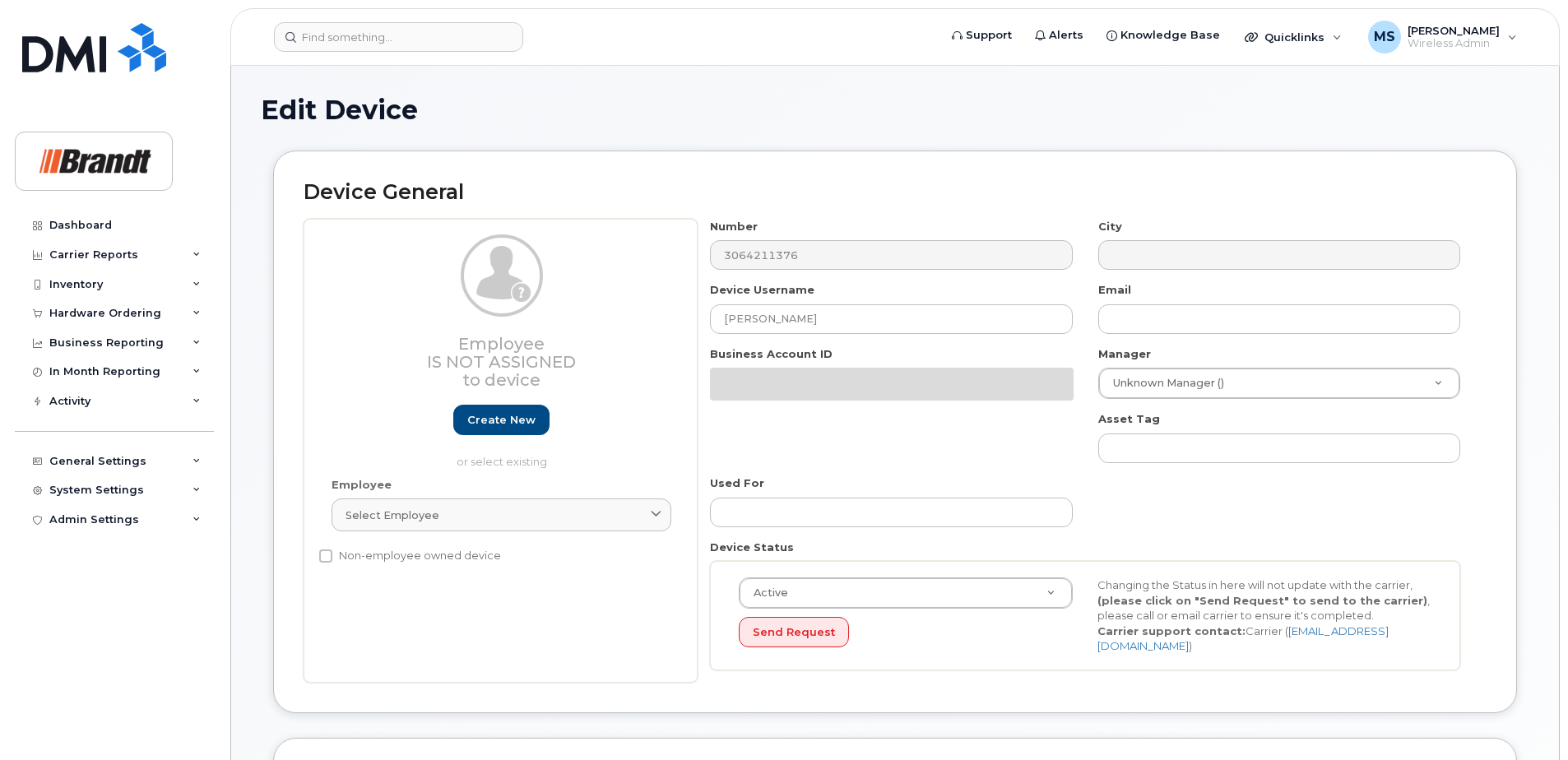
select select "33722384"
select select "34499151"
select select "35132258"
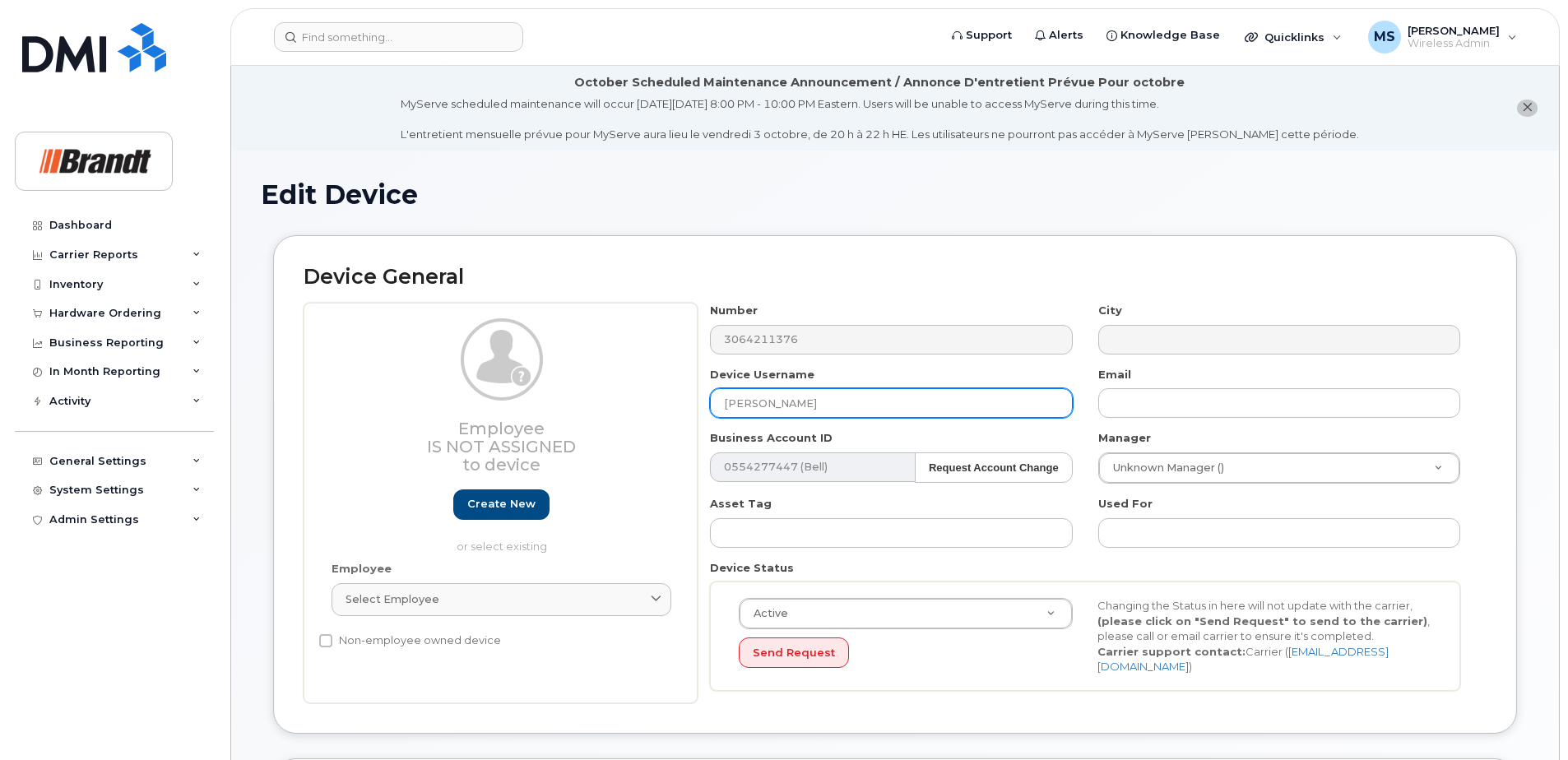
click at [836, 390] on input "Jason Frederick" at bounding box center [891, 403] width 362 height 30
drag, startPoint x: 388, startPoint y: 403, endPoint x: 366, endPoint y: 405, distance: 22.1
click at [371, 404] on div "Employee Is not assigned to device Create new or select existing Employee Selec…" at bounding box center [895, 503] width 1183 height 400
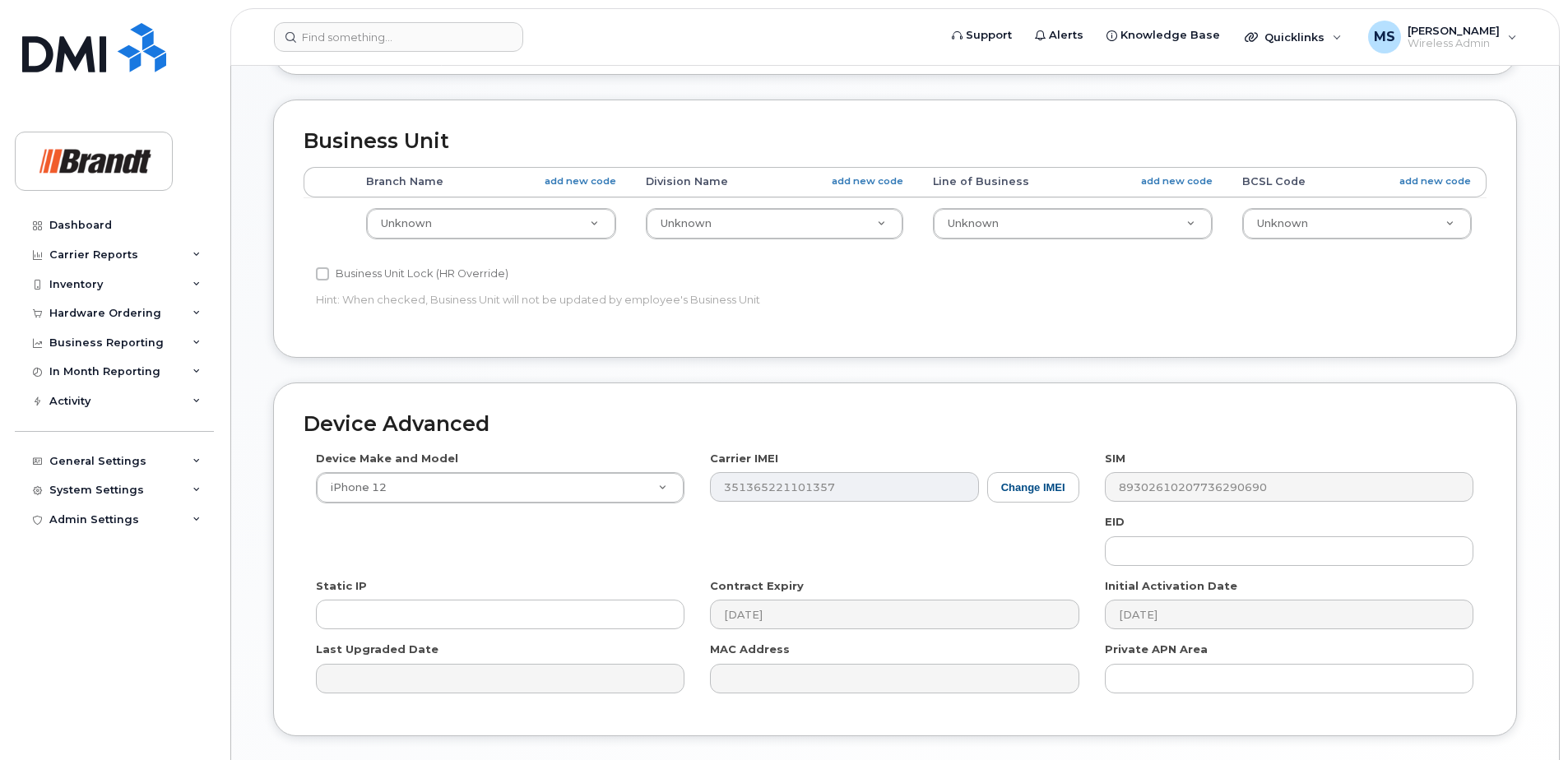
scroll to position [765, 0]
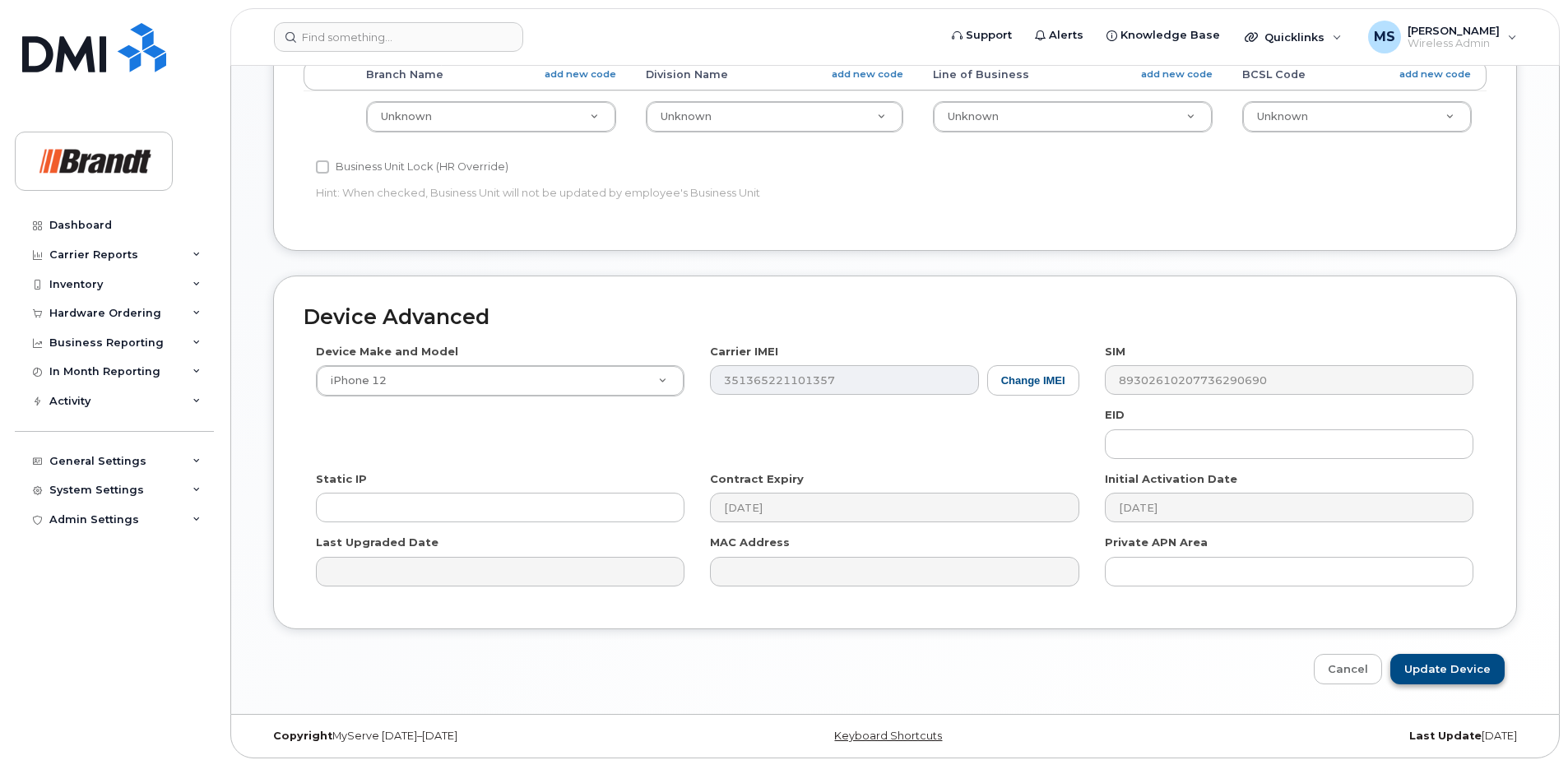
type input "Spare Branch Manager Estevan"
click at [1458, 667] on input "Update Device" at bounding box center [1448, 669] width 114 height 31
type input "Saving..."
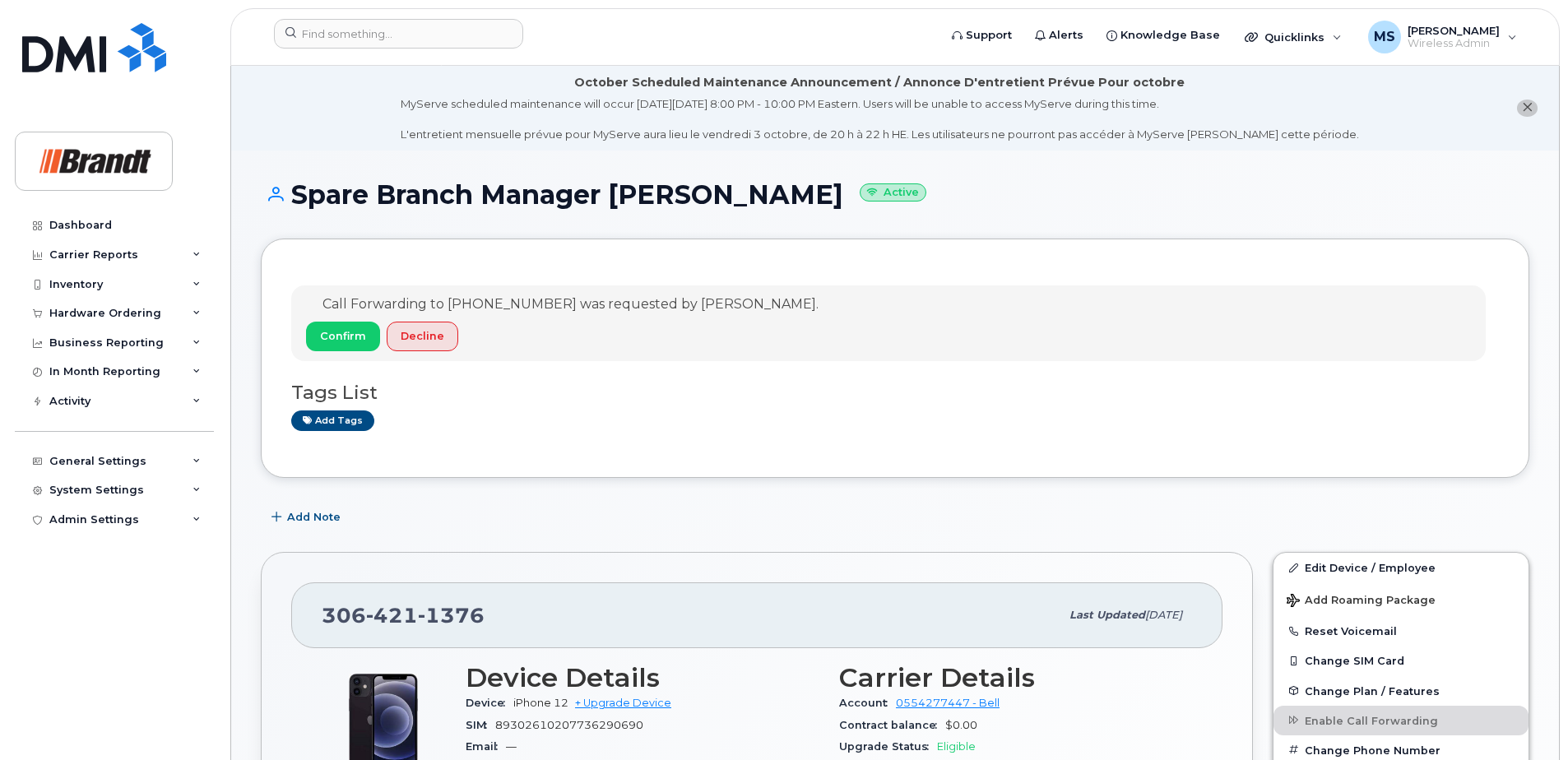
click at [390, 18] on header "Support Alerts Knowledge Base Quicklinks Suspend / Cancel Device Change SIM Car…" at bounding box center [894, 37] width 1329 height 58
click at [385, 26] on input at bounding box center [398, 34] width 249 height 30
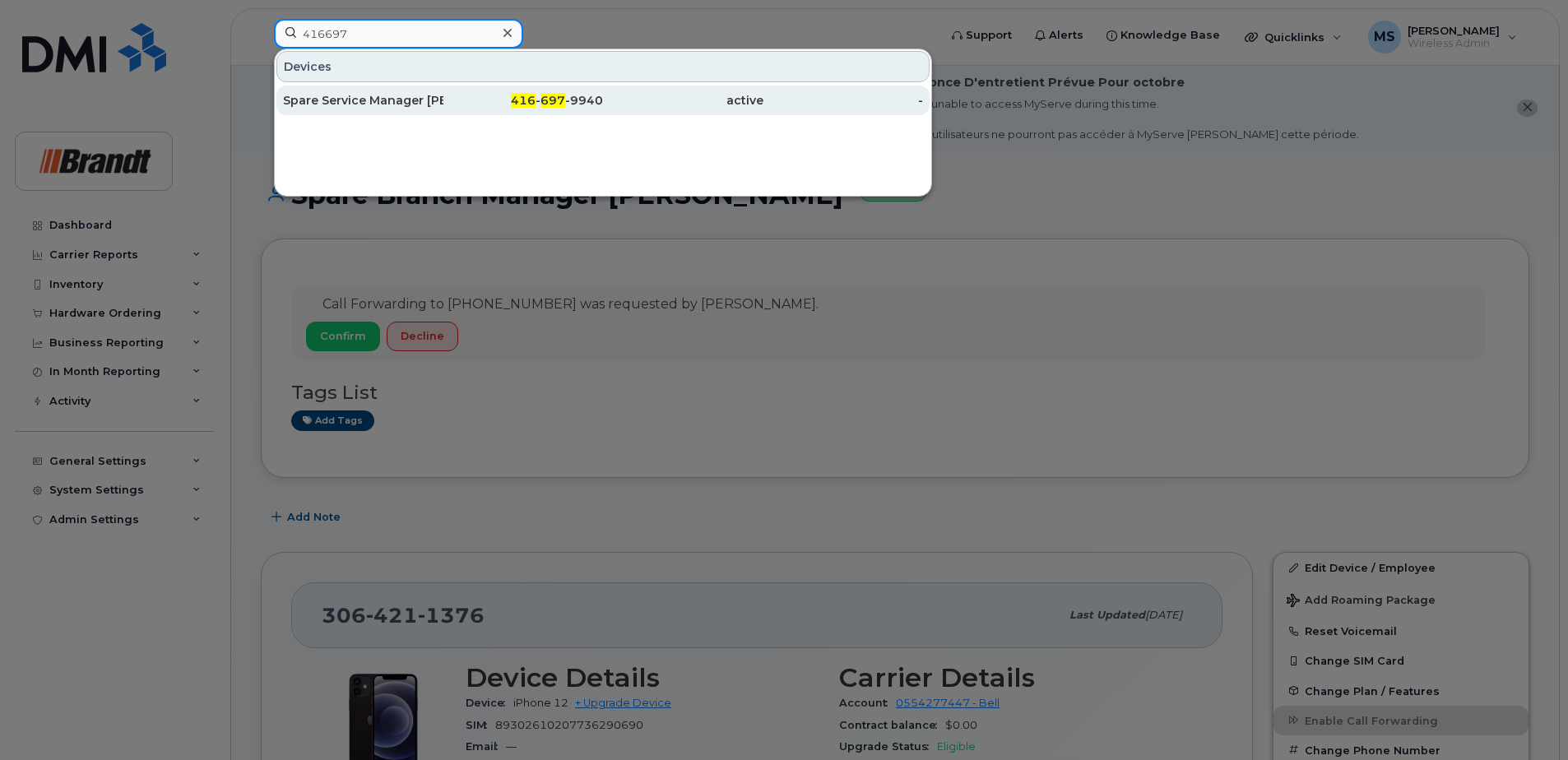
type input "416697"
click at [385, 92] on div "Spare Service Manager [PERSON_NAME]" at bounding box center [362, 100] width 160 height 30
